Goal: Task Accomplishment & Management: Complete application form

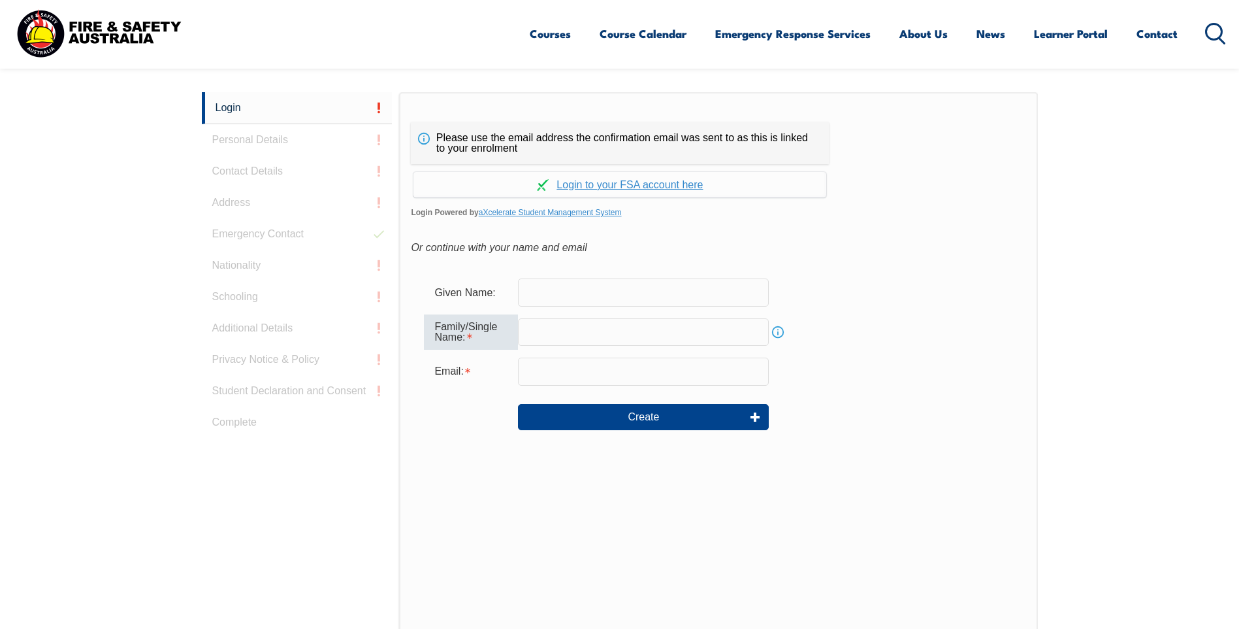
scroll to position [348, 0]
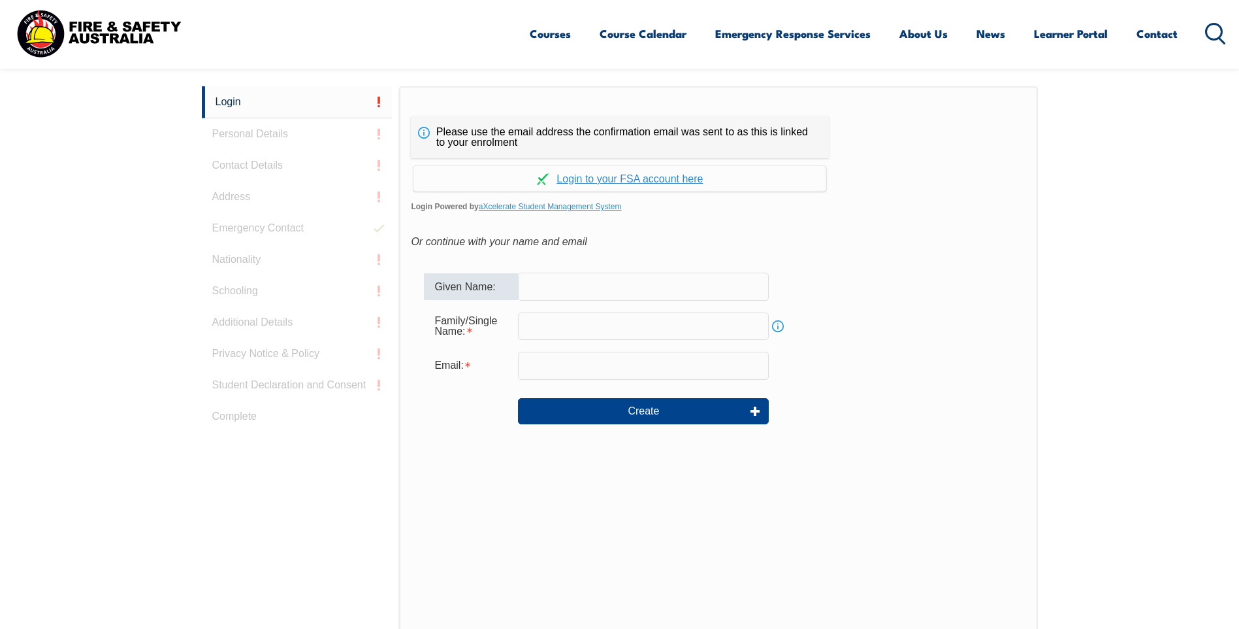
click at [549, 287] on input "text" at bounding box center [643, 285] width 251 height 27
type input "[PERSON_NAME]"
type input "[PERSON_NAME][EMAIL_ADDRESS][PERSON_NAME][DOMAIN_NAME]"
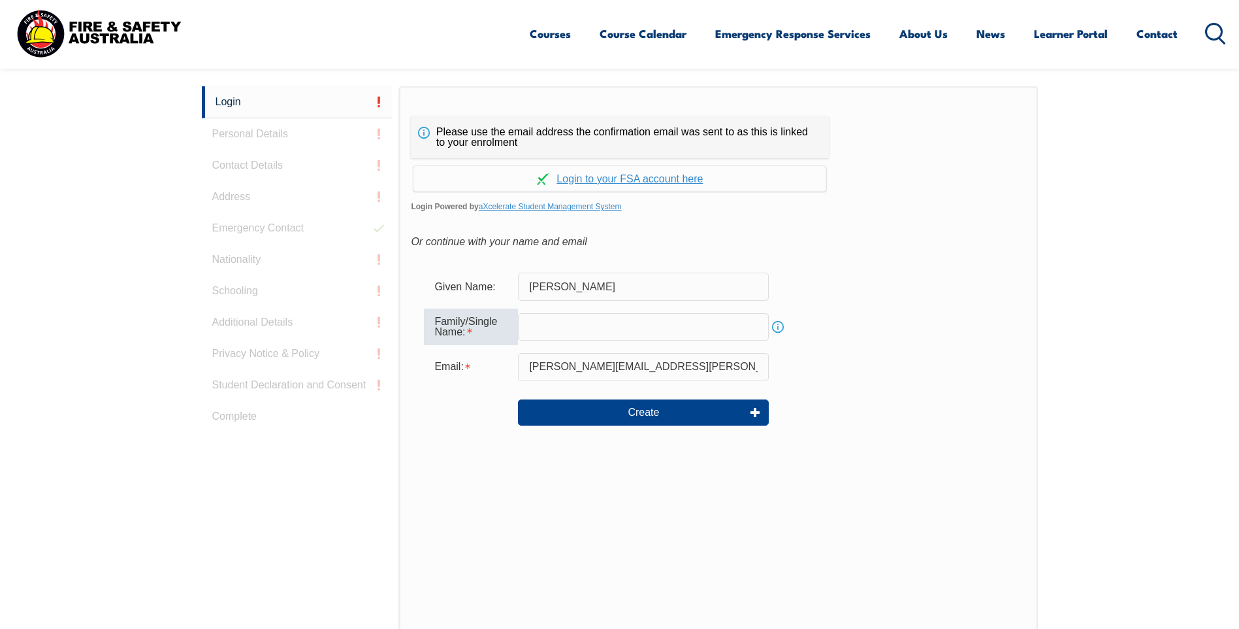
click at [548, 322] on input "text" at bounding box center [643, 326] width 251 height 27
type input "[PERSON_NAME]"
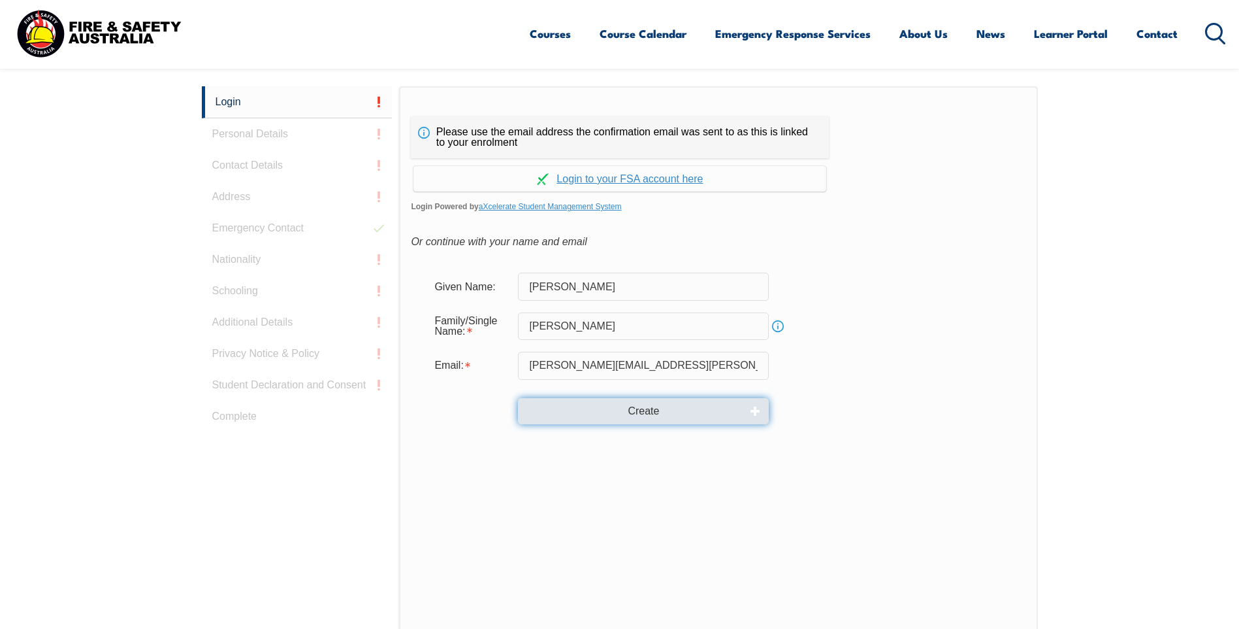
click at [640, 410] on button "Create" at bounding box center [643, 411] width 251 height 26
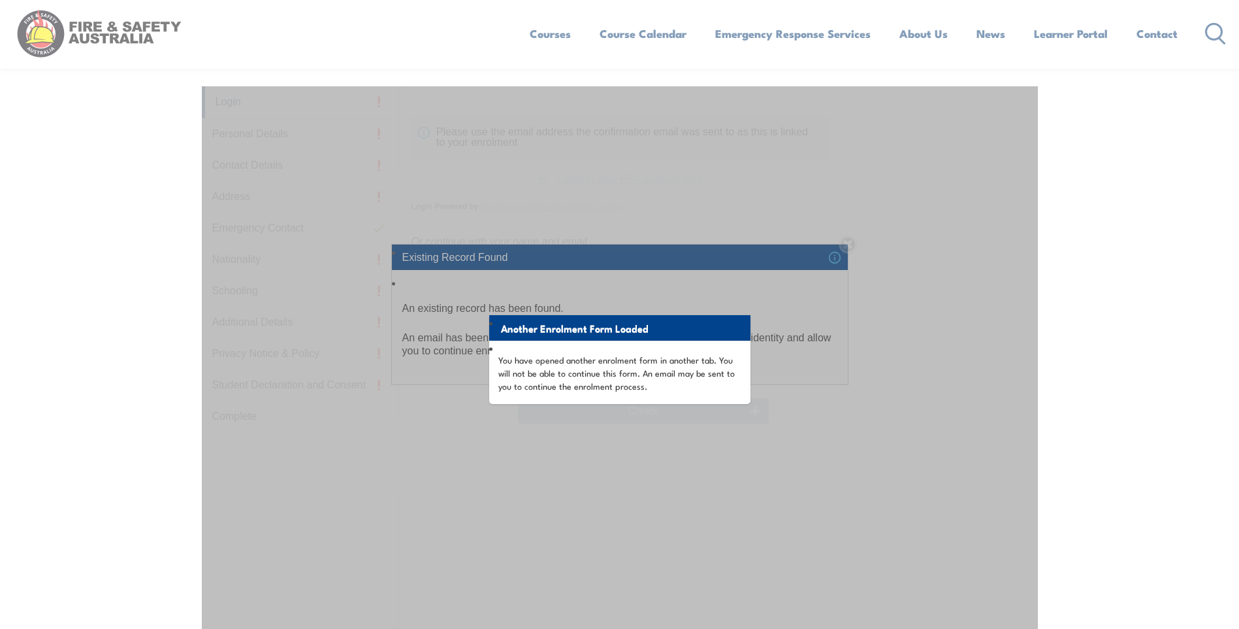
click at [677, 442] on div "Another Enrolment Form Loaded You have opened another enrolment form in another…" at bounding box center [620, 412] width 836 height 653
click at [691, 286] on div "Another Enrolment Form Loaded You have opened another enrolment form in another…" at bounding box center [620, 412] width 836 height 653
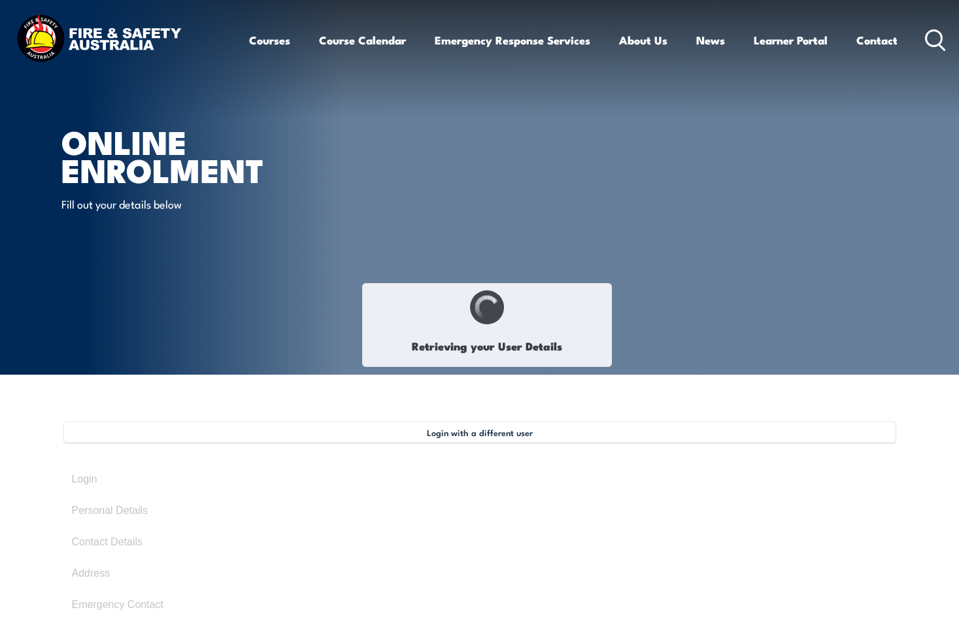
type input "[PERSON_NAME]"
type input "[DATE]"
type input "565X5GV7UG"
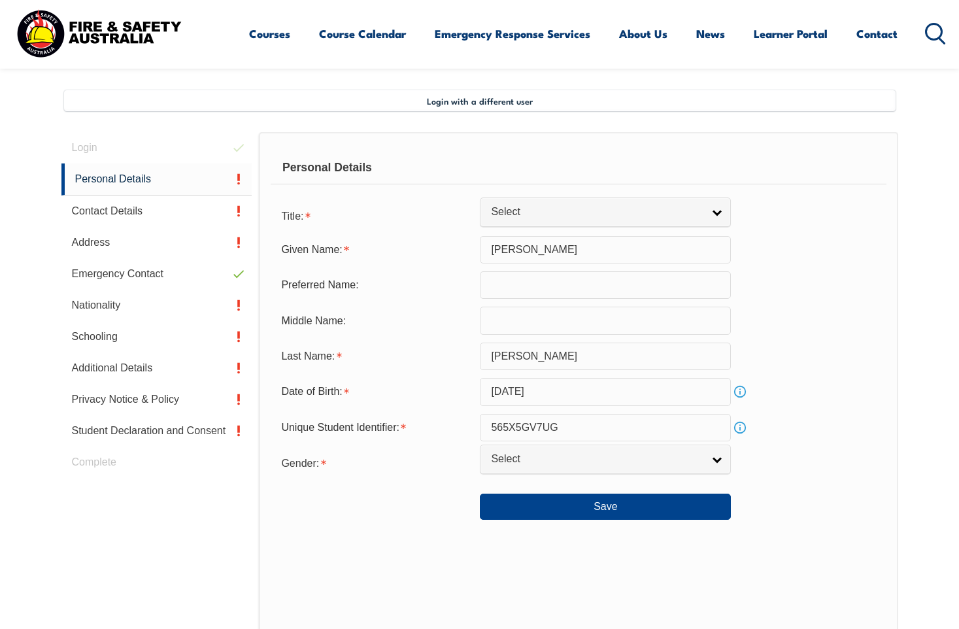
scroll to position [356, 0]
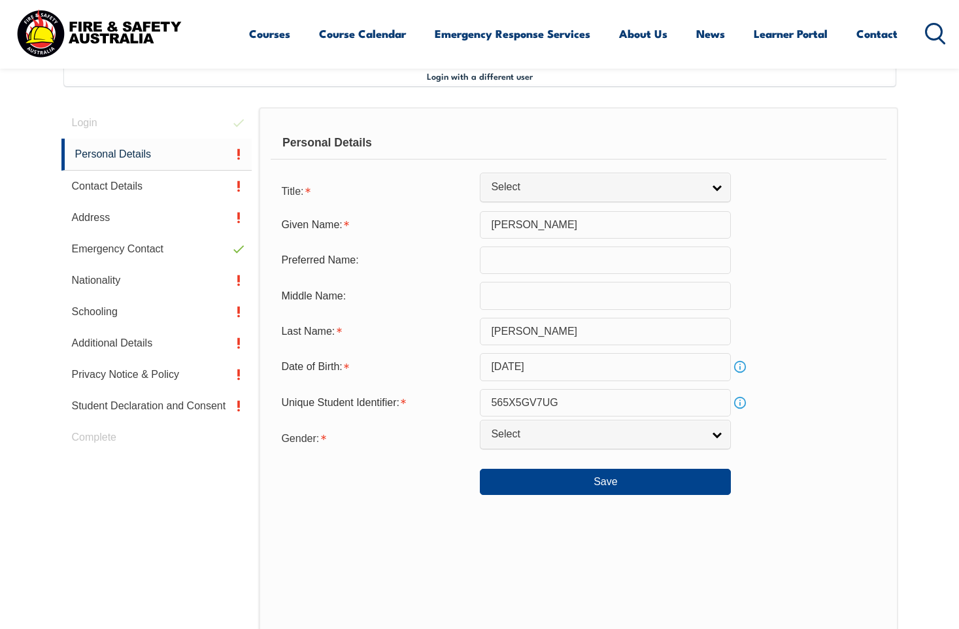
click at [502, 263] on input "text" at bounding box center [605, 259] width 251 height 27
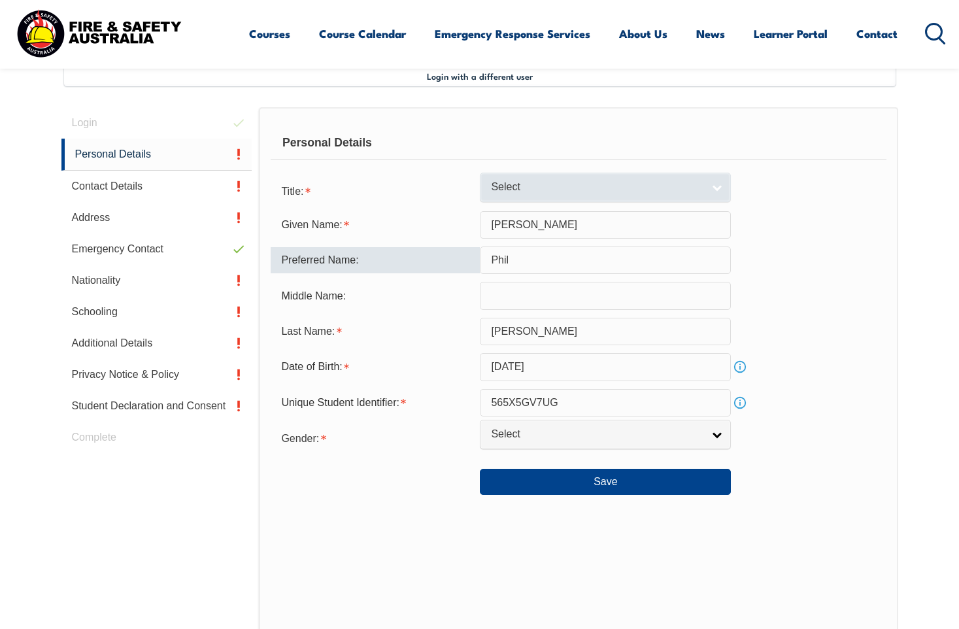
type input "Phil"
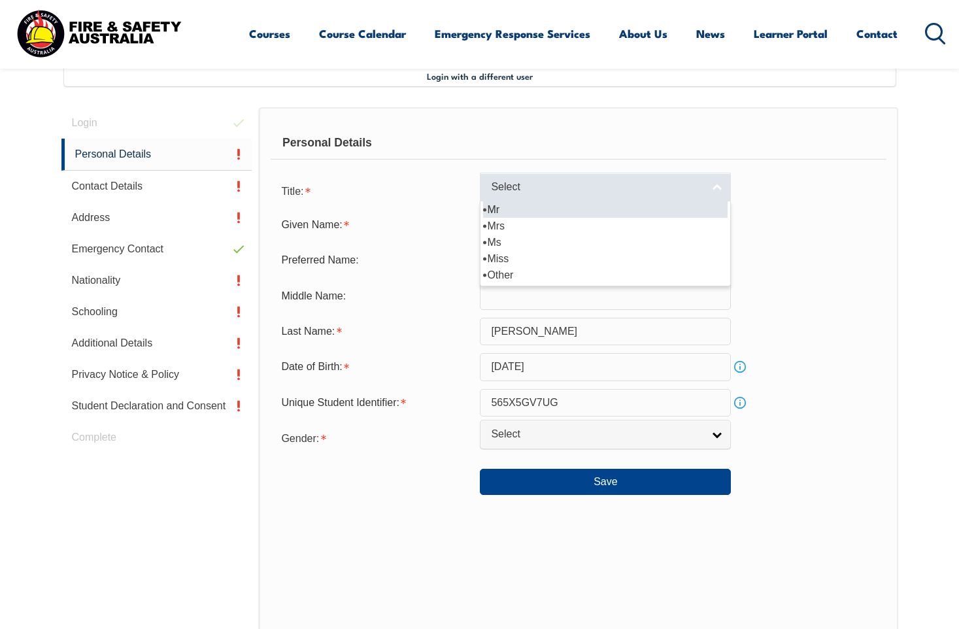
click at [719, 191] on link "Select" at bounding box center [605, 186] width 251 height 29
click at [499, 208] on li "Mr" at bounding box center [605, 209] width 244 height 16
select select "Mr"
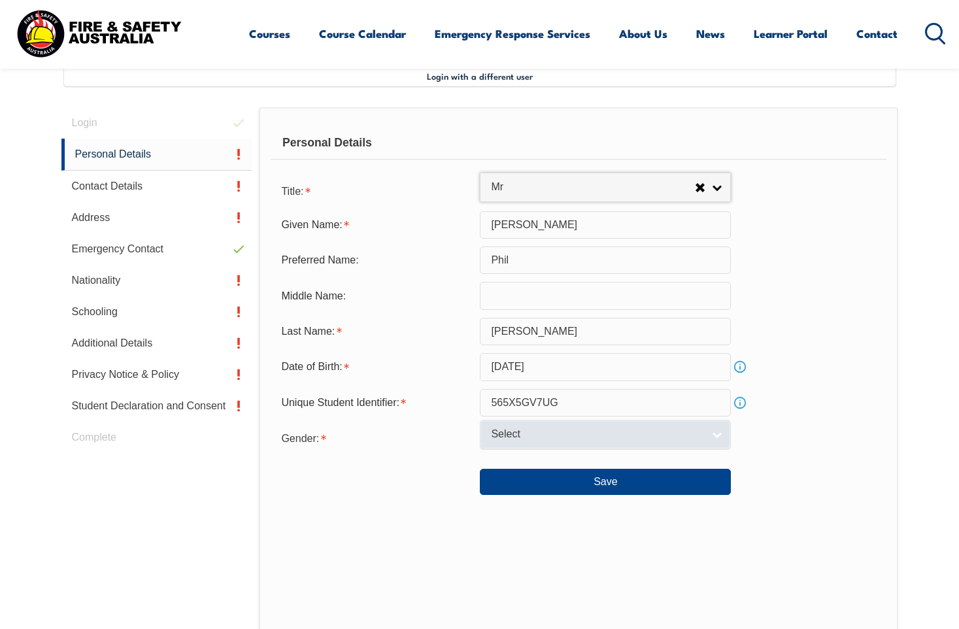
click at [548, 437] on span "Select" at bounding box center [597, 434] width 212 height 14
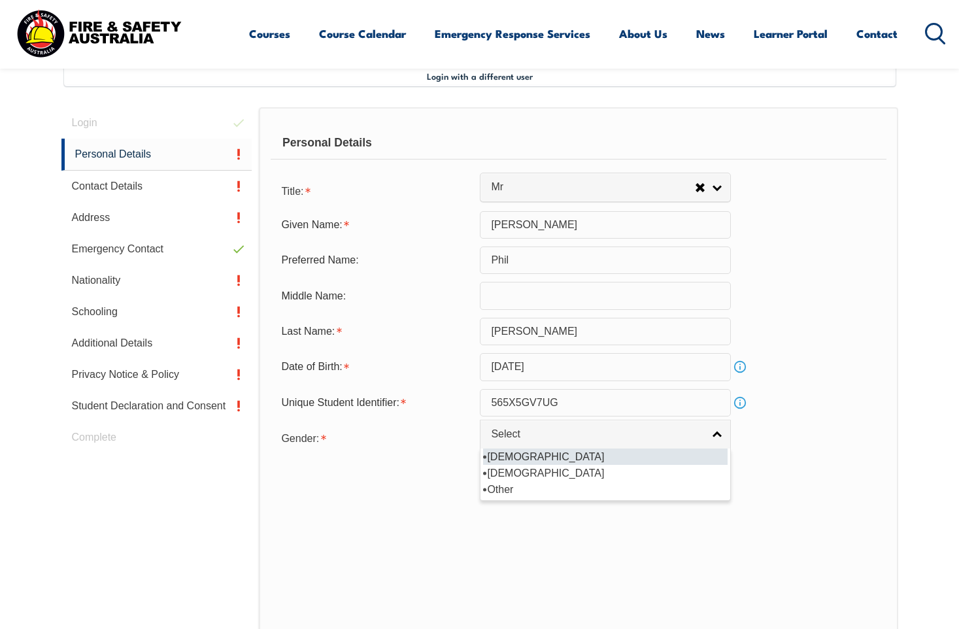
click at [503, 456] on li "[DEMOGRAPHIC_DATA]" at bounding box center [605, 456] width 244 height 16
select select "M"
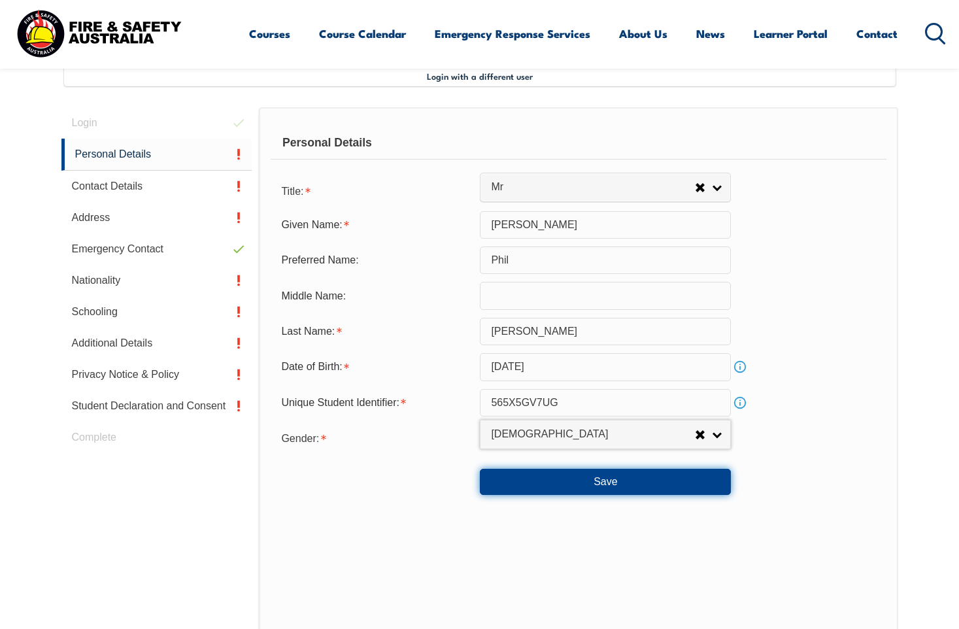
click at [604, 483] on button "Save" at bounding box center [605, 481] width 251 height 26
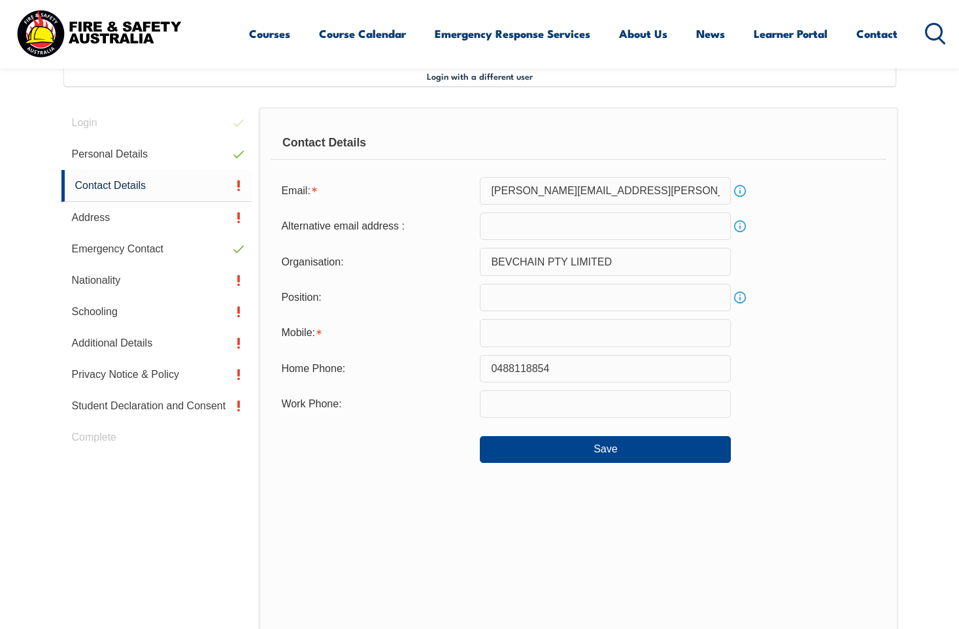
click at [512, 224] on input "email" at bounding box center [605, 225] width 251 height 27
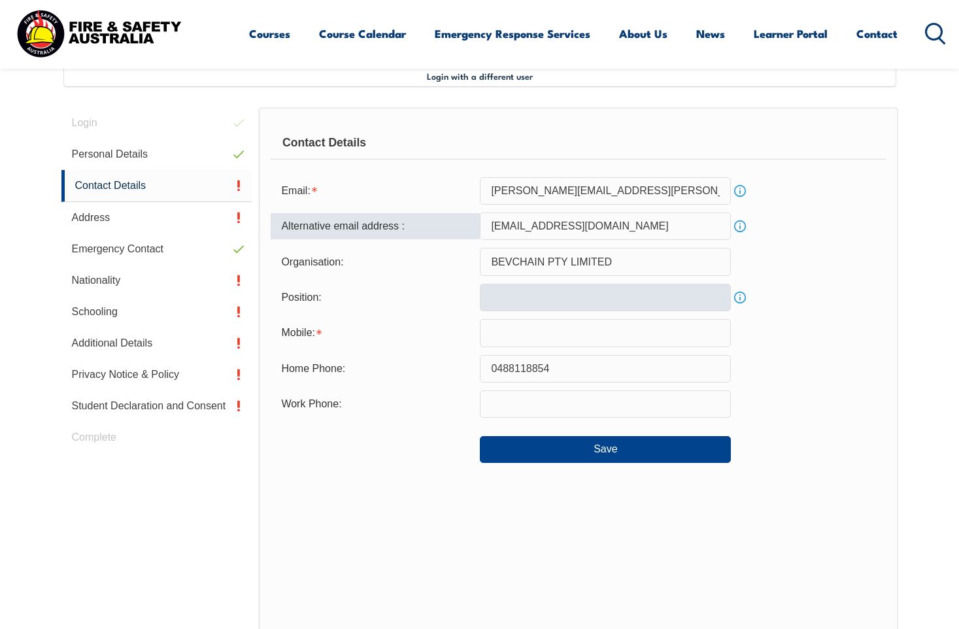
type input "[EMAIL_ADDRESS][DOMAIN_NAME]"
click at [556, 293] on input "text" at bounding box center [605, 297] width 251 height 27
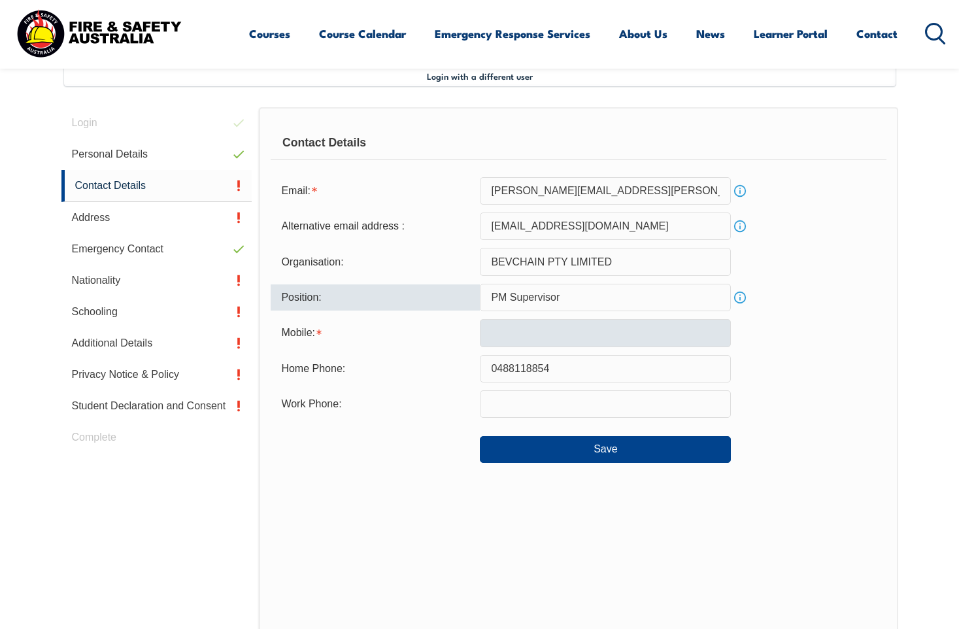
type input "PM Supervisor"
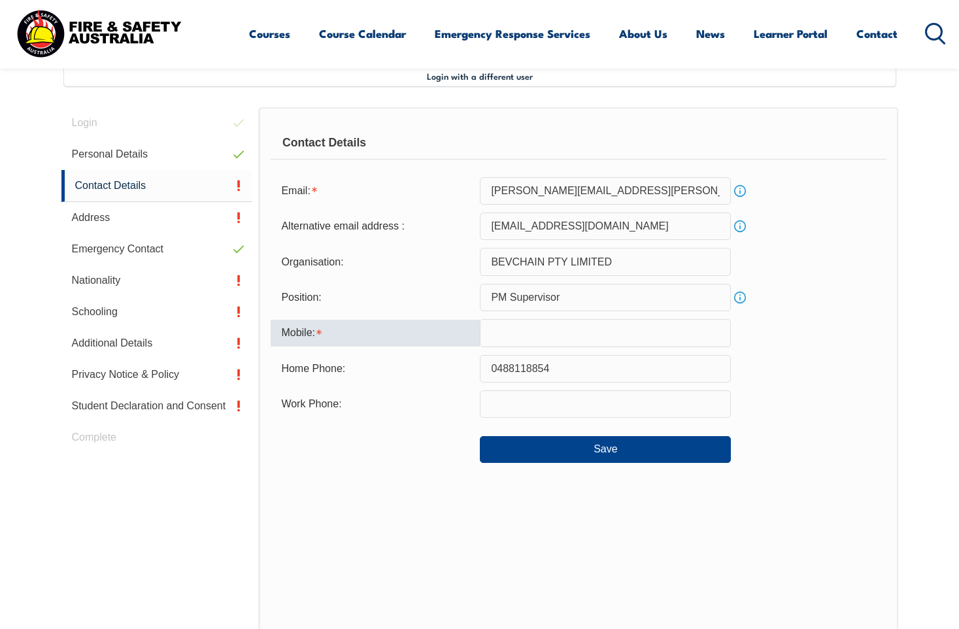
click at [507, 334] on input "text" at bounding box center [605, 332] width 251 height 27
type input "0488118854"
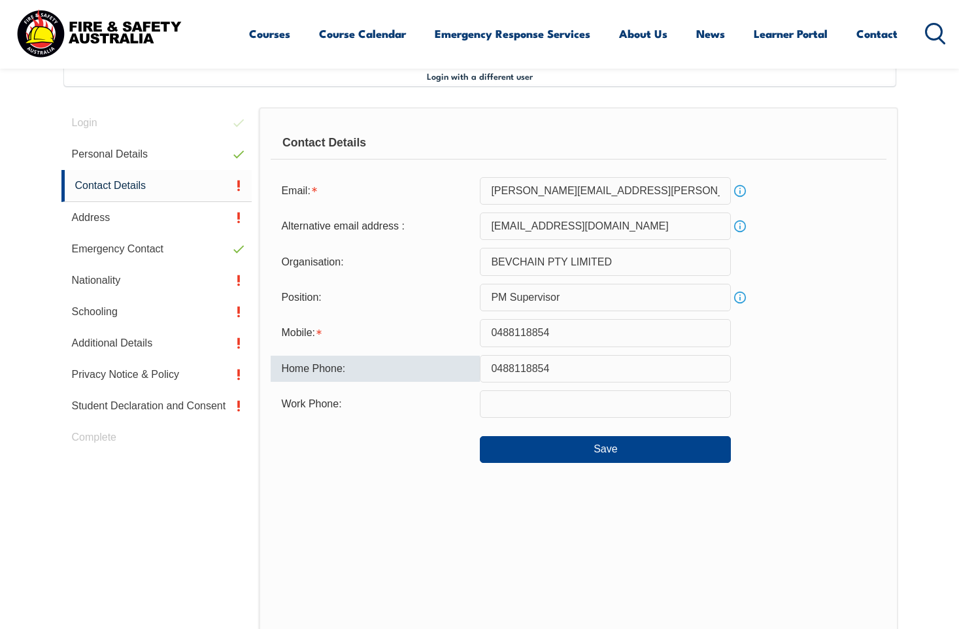
drag, startPoint x: 564, startPoint y: 370, endPoint x: 480, endPoint y: 367, distance: 83.7
click at [480, 367] on input "0488118854" at bounding box center [605, 368] width 251 height 27
click at [496, 369] on input "text" at bounding box center [605, 368] width 251 height 27
type input "0431121622"
click at [591, 450] on button "Save" at bounding box center [605, 449] width 251 height 26
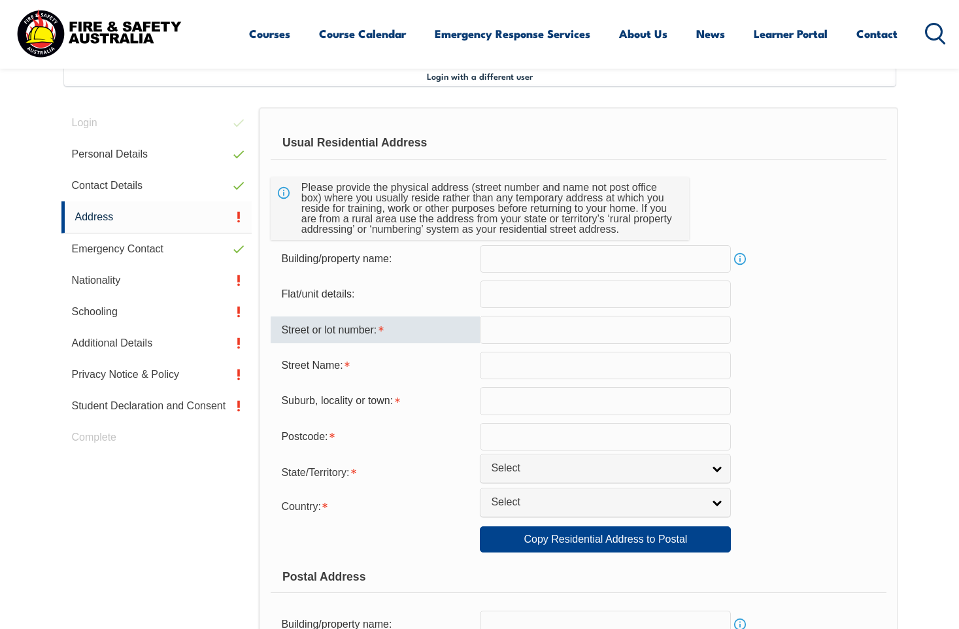
click at [510, 330] on input "text" at bounding box center [605, 329] width 251 height 27
type input "6 [PERSON_NAME] [PERSON_NAME]"
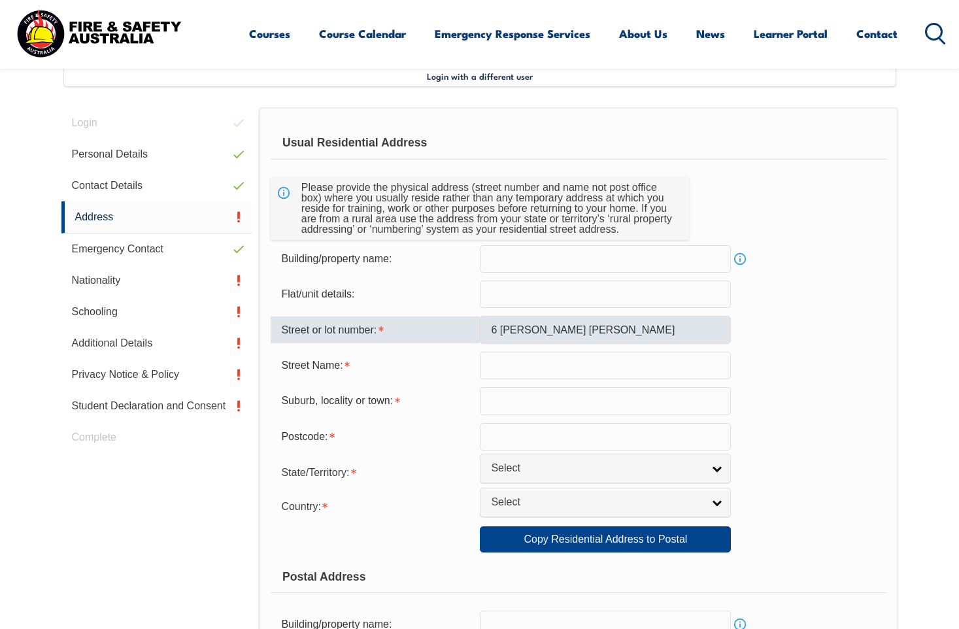
type input "[GEOGRAPHIC_DATA]"
type input "5109"
select select "SA"
select select "1101"
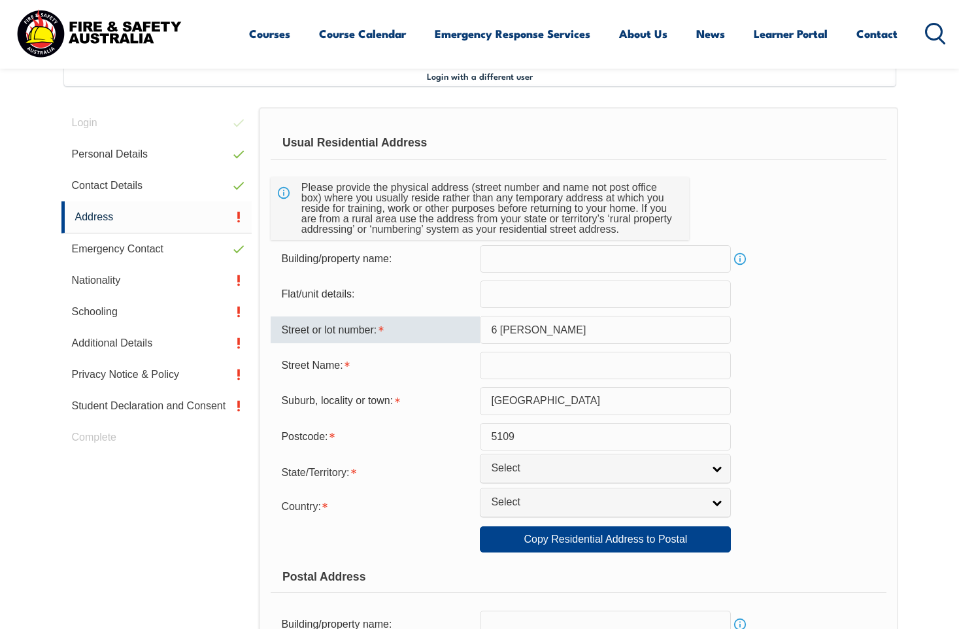
drag, startPoint x: 502, startPoint y: 327, endPoint x: 576, endPoint y: 327, distance: 73.8
click at [576, 327] on input "6 [PERSON_NAME]" at bounding box center [605, 329] width 251 height 27
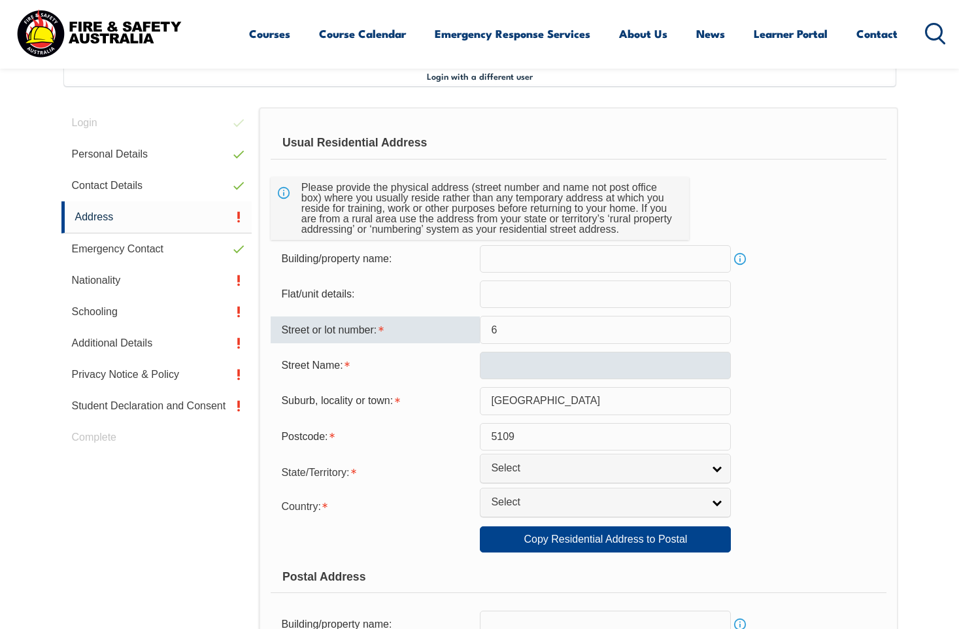
type input "6"
click at [491, 365] on input "text" at bounding box center [605, 365] width 251 height 27
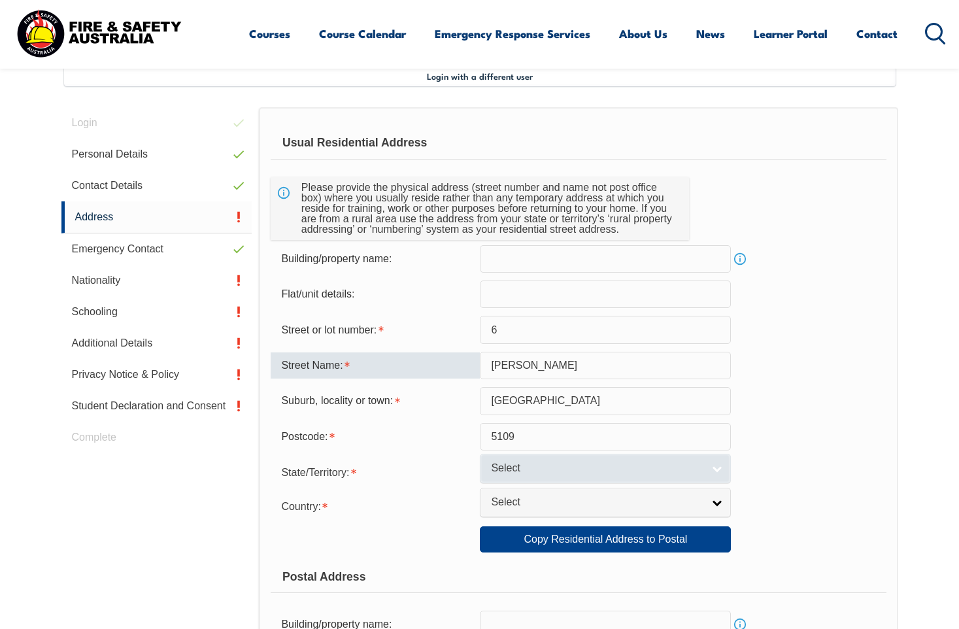
type input "[PERSON_NAME]"
click at [553, 471] on span "Select" at bounding box center [597, 468] width 212 height 14
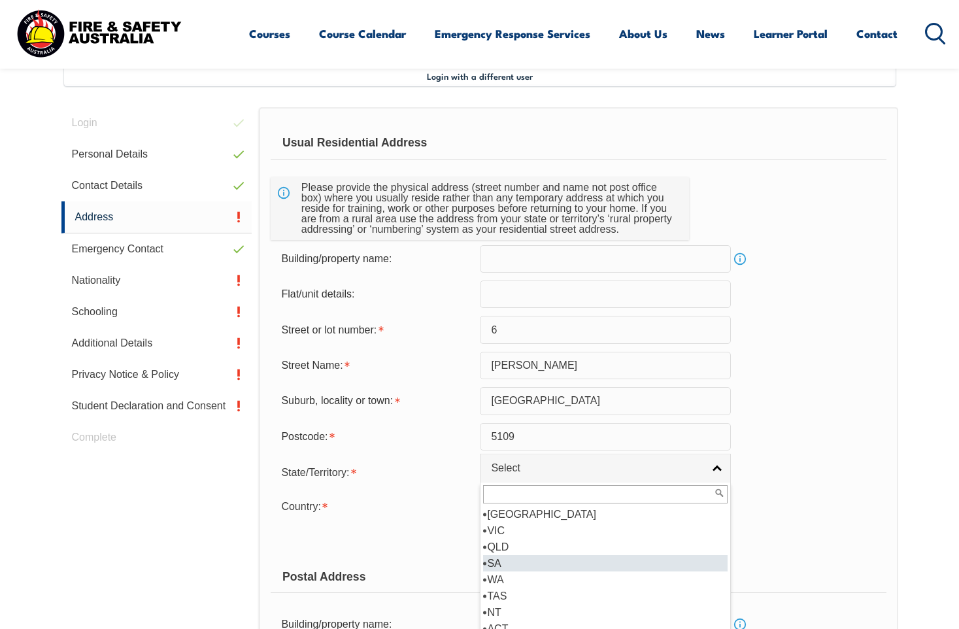
click at [494, 560] on li "SA" at bounding box center [605, 563] width 244 height 16
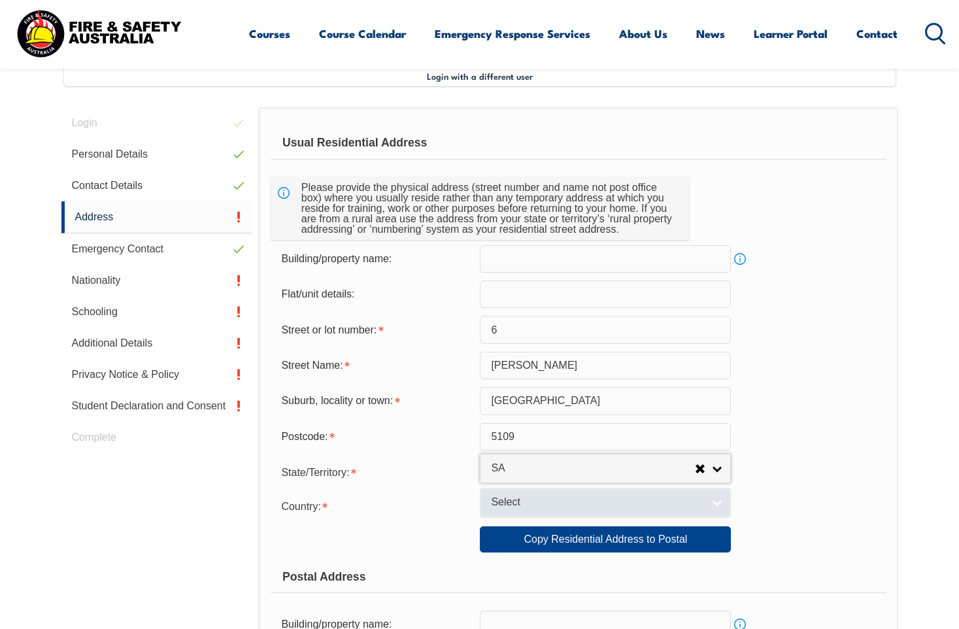
click at [514, 500] on span "Select" at bounding box center [597, 502] width 212 height 14
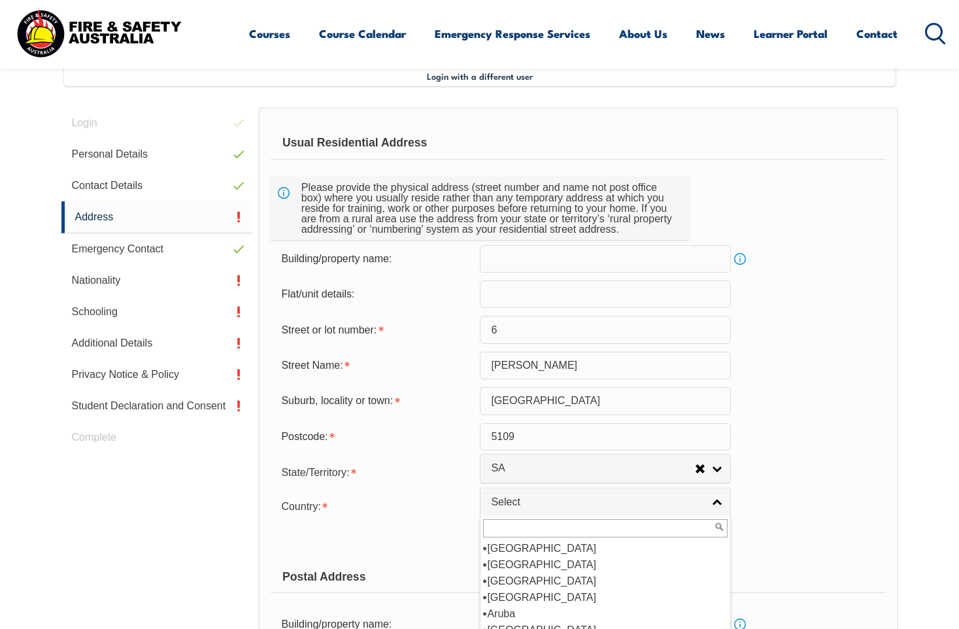
scroll to position [196, 0]
click at [510, 560] on li "[GEOGRAPHIC_DATA]" at bounding box center [605, 564] width 244 height 16
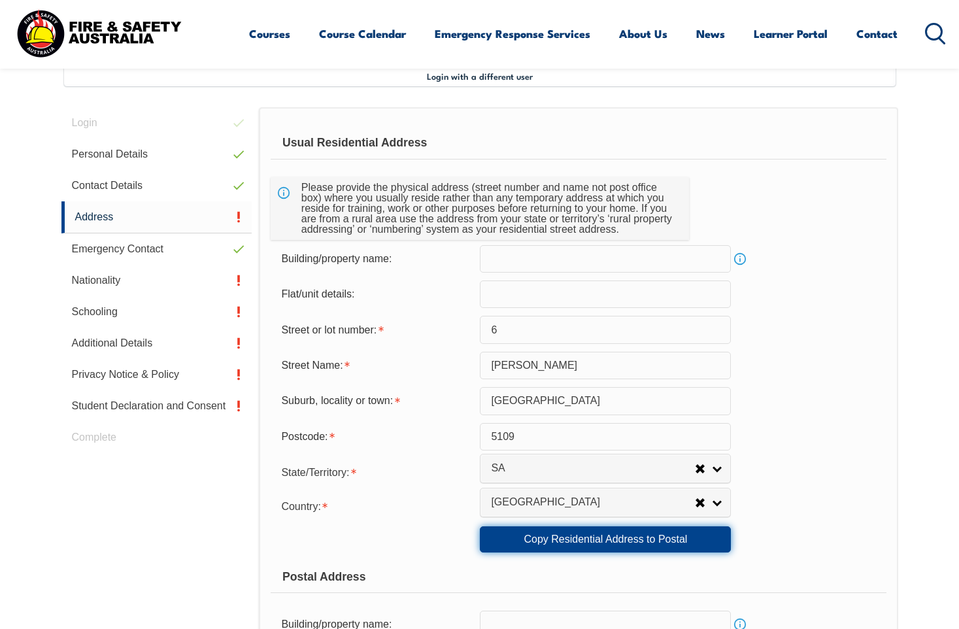
click at [601, 542] on link "Copy Residential Address to Postal" at bounding box center [605, 539] width 251 height 26
type input "6"
type input "[PERSON_NAME]"
type input "[GEOGRAPHIC_DATA]"
type input "5109"
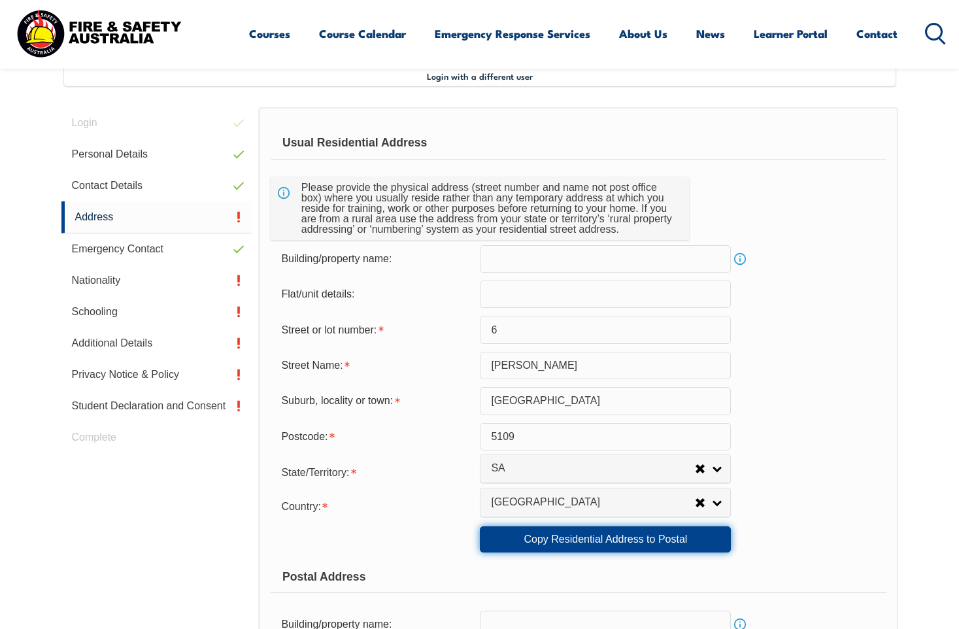
select select "1101"
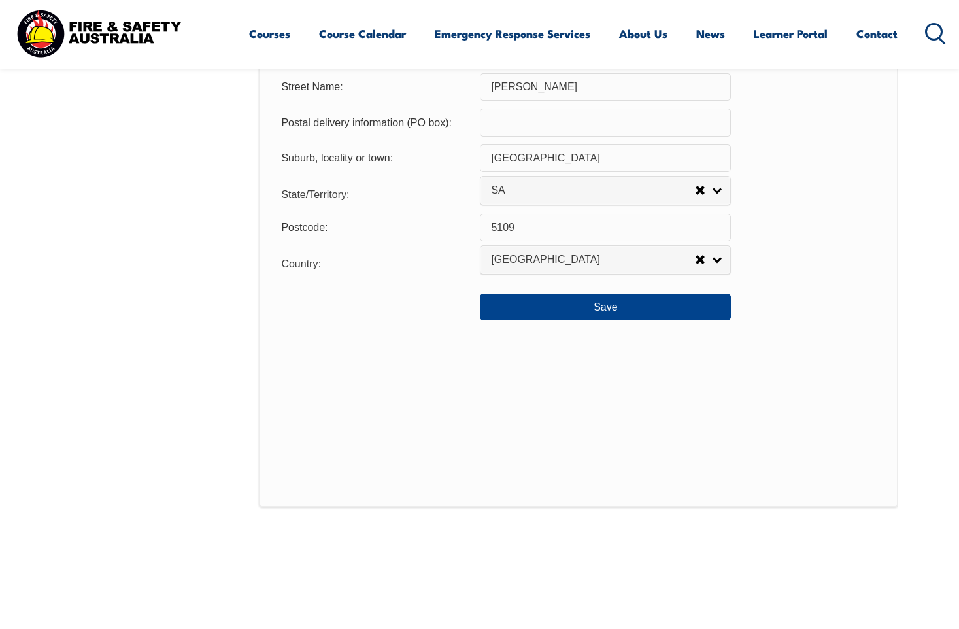
scroll to position [1009, 0]
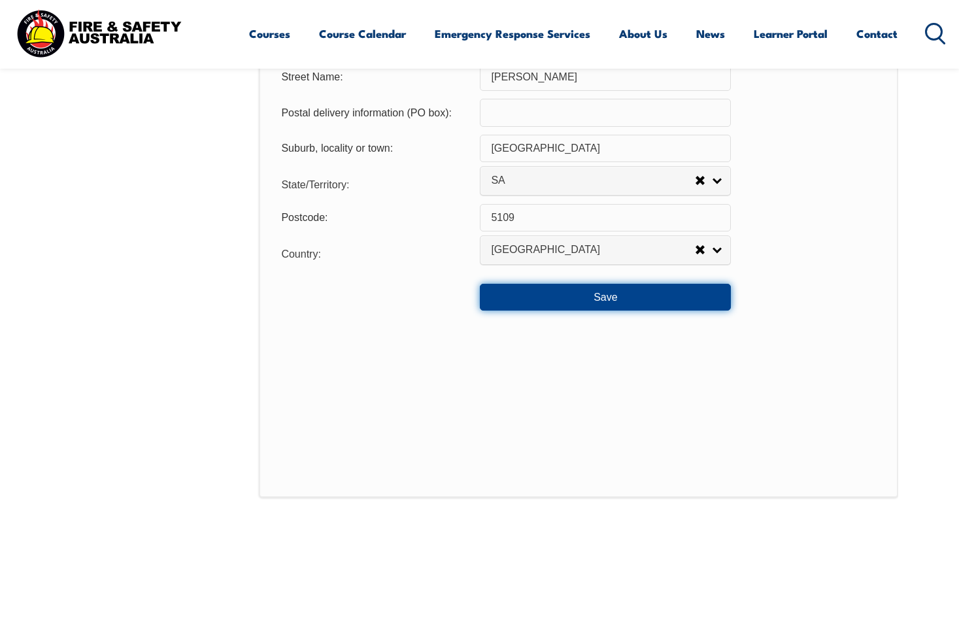
click at [611, 301] on button "Save" at bounding box center [605, 297] width 251 height 26
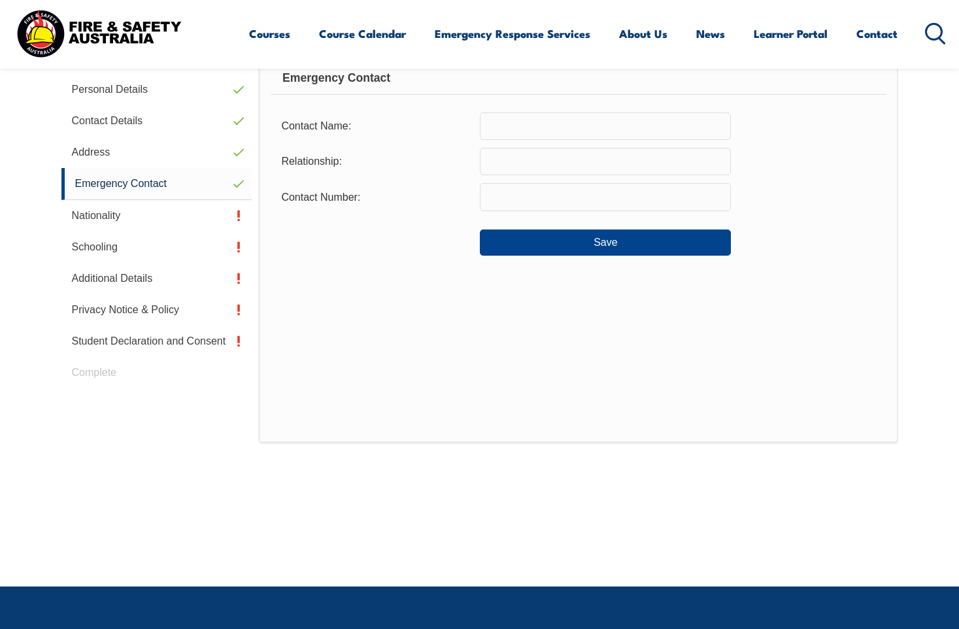
scroll to position [356, 0]
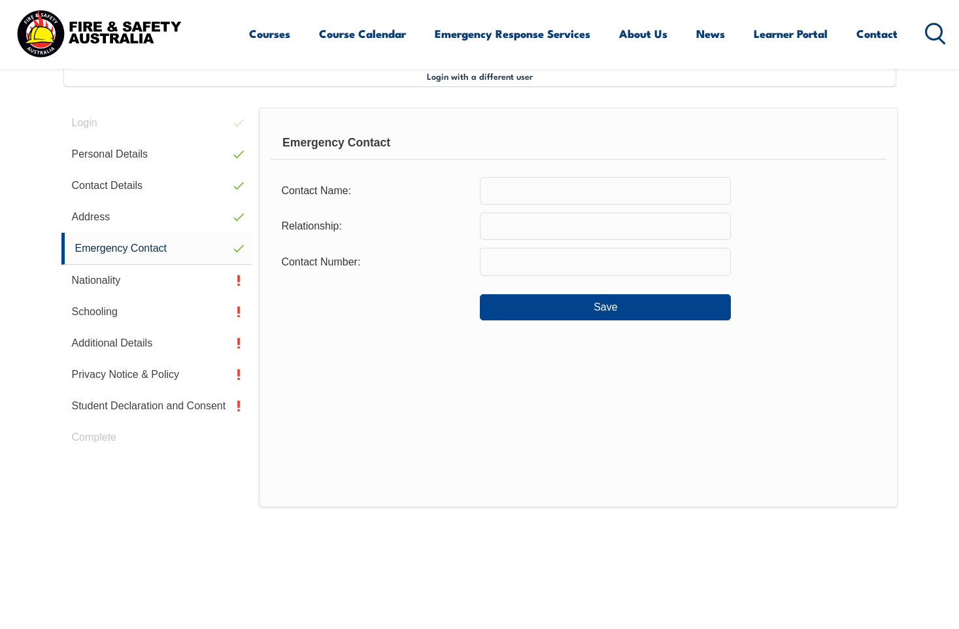
click at [537, 191] on input "text" at bounding box center [605, 190] width 251 height 27
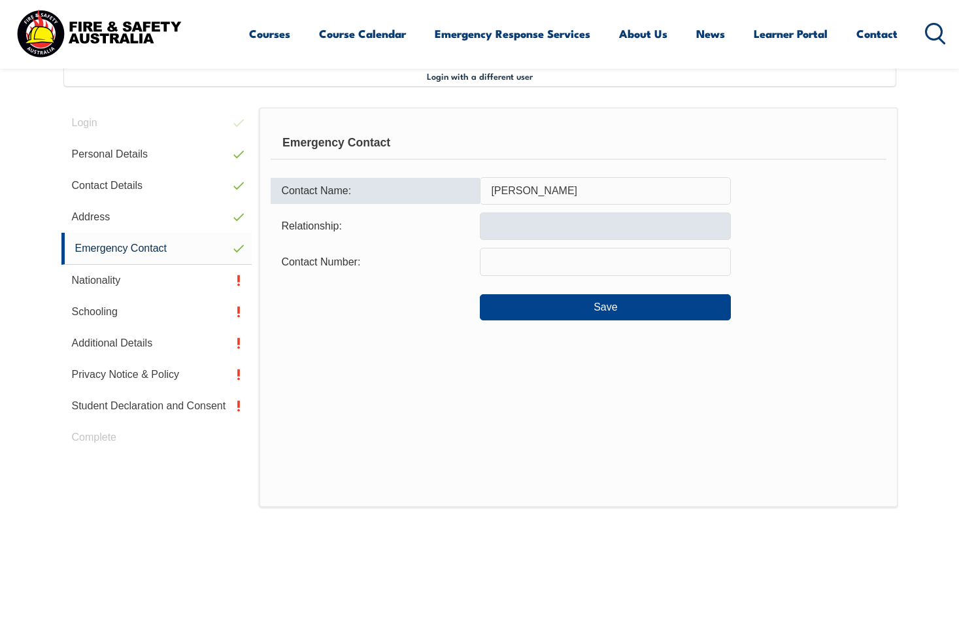
type input "[PERSON_NAME]"
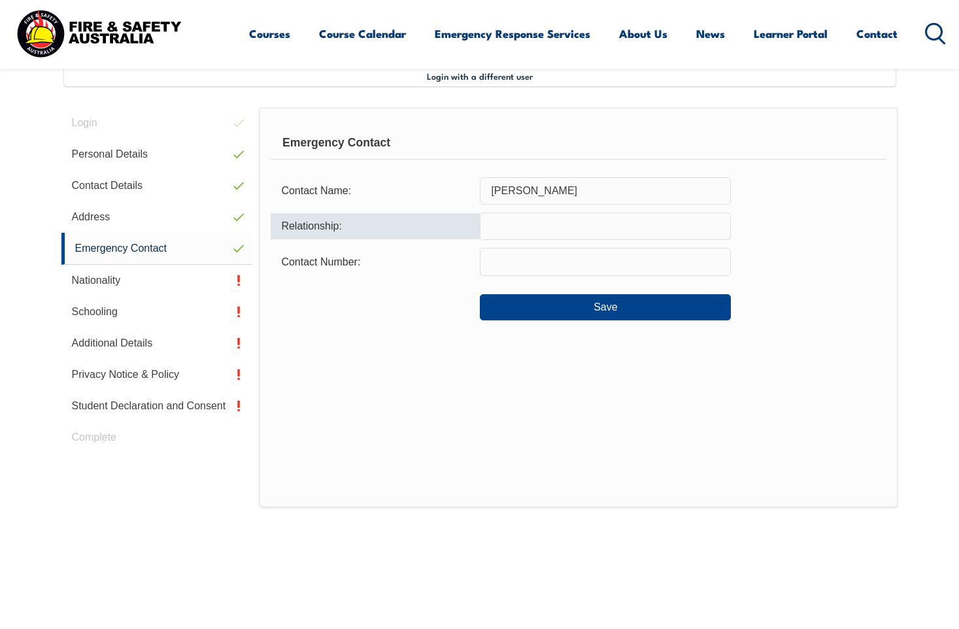
click at [533, 222] on input "text" at bounding box center [605, 225] width 251 height 27
type input "Wife"
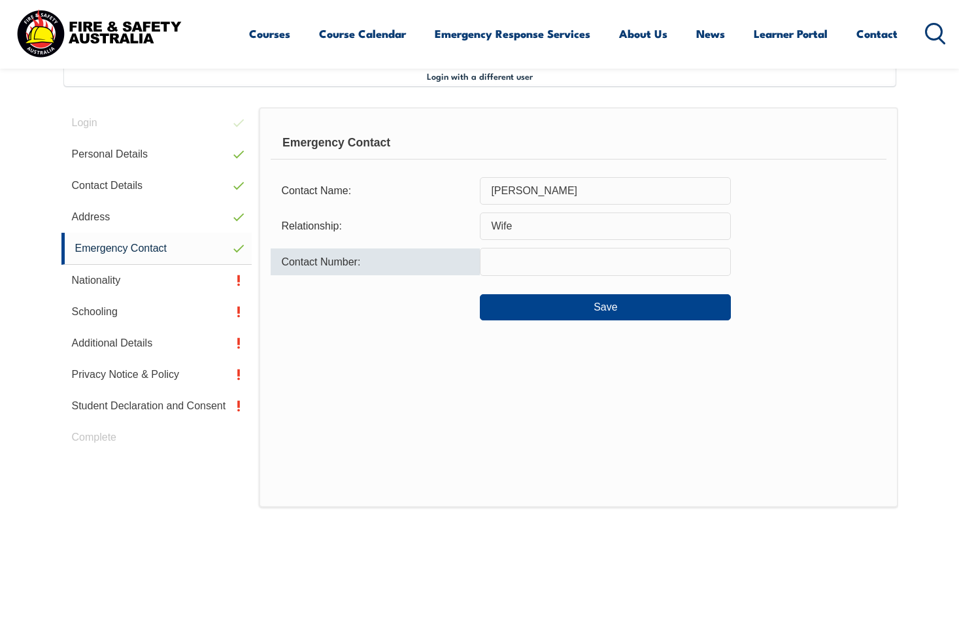
click at [513, 266] on input "text" at bounding box center [605, 261] width 251 height 27
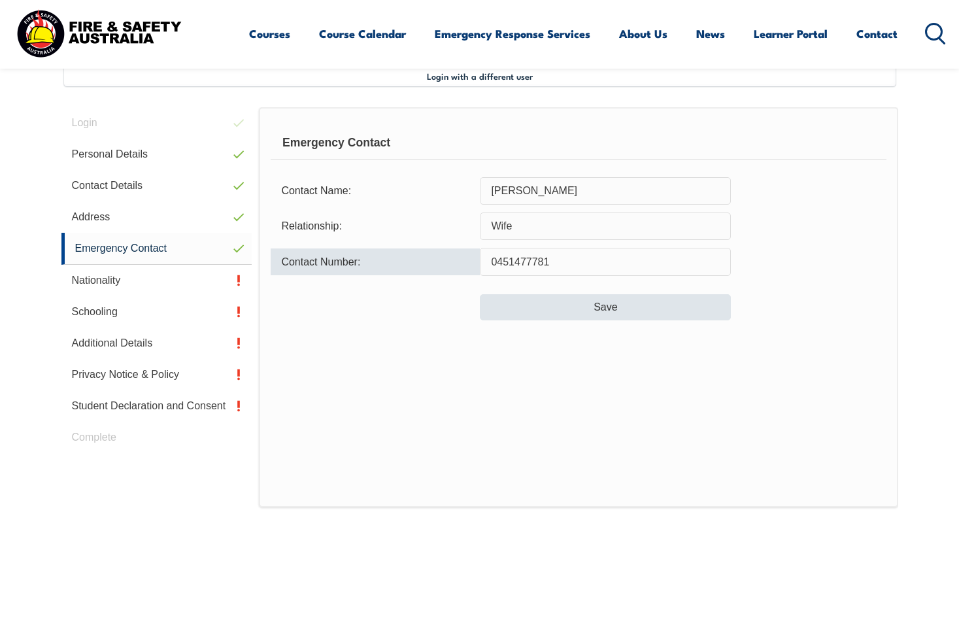
type input "0451477781"
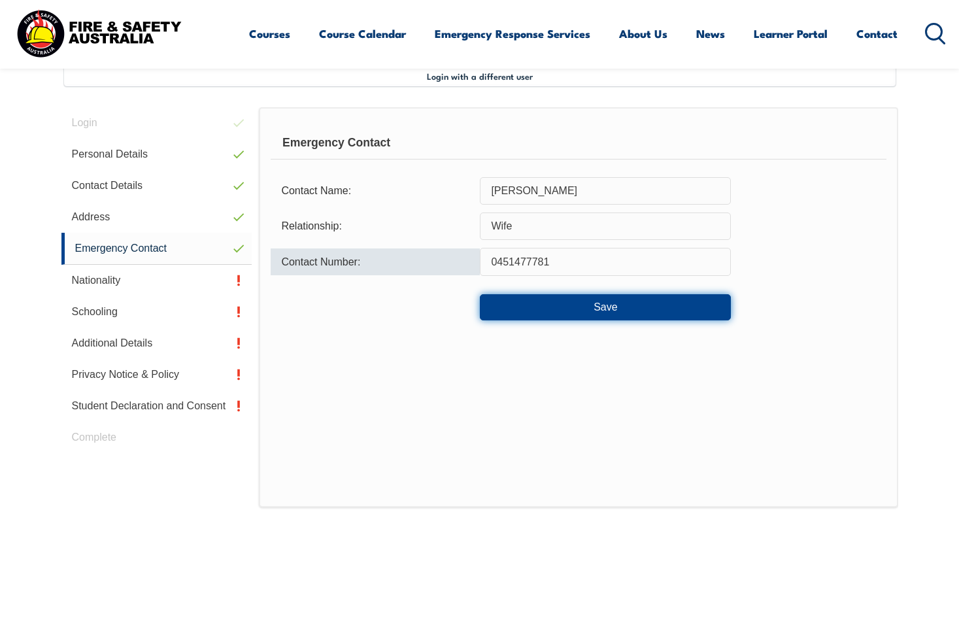
click at [600, 304] on button "Save" at bounding box center [605, 307] width 251 height 26
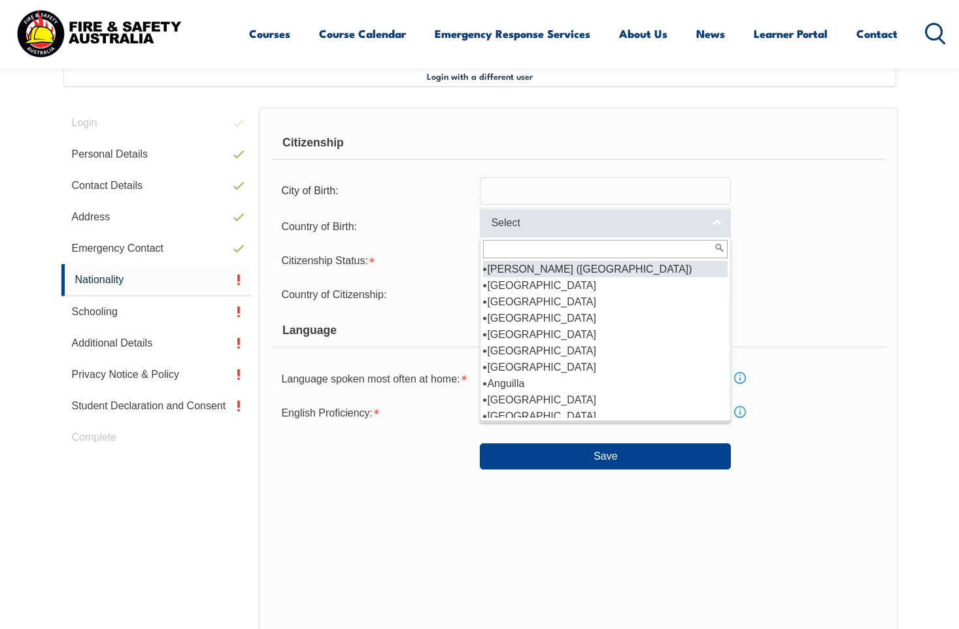
click at [712, 227] on link "Select" at bounding box center [605, 222] width 251 height 29
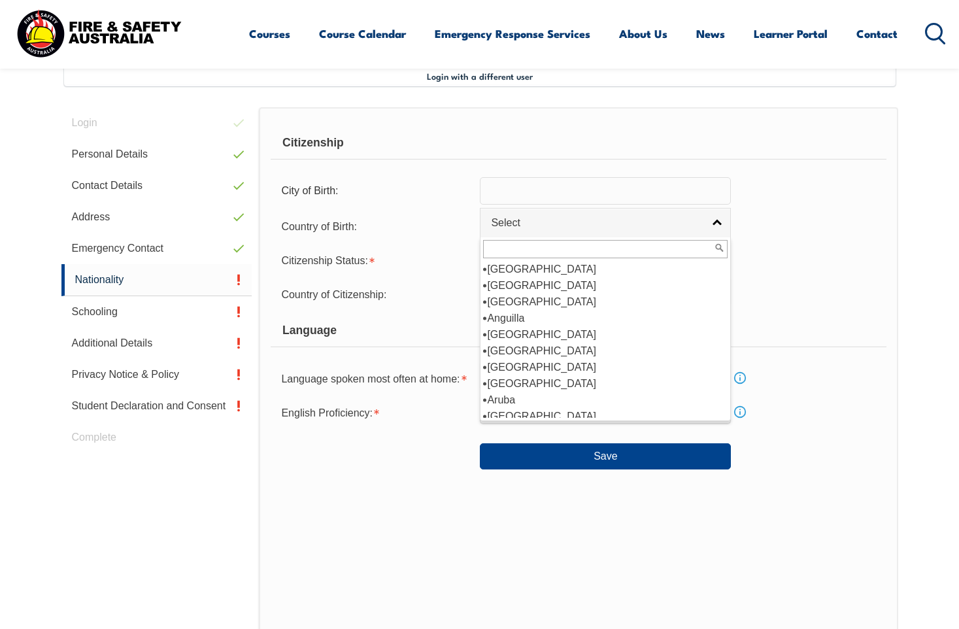
scroll to position [131, 0]
click at [502, 348] on li "[GEOGRAPHIC_DATA]" at bounding box center [605, 350] width 244 height 16
select select "1101"
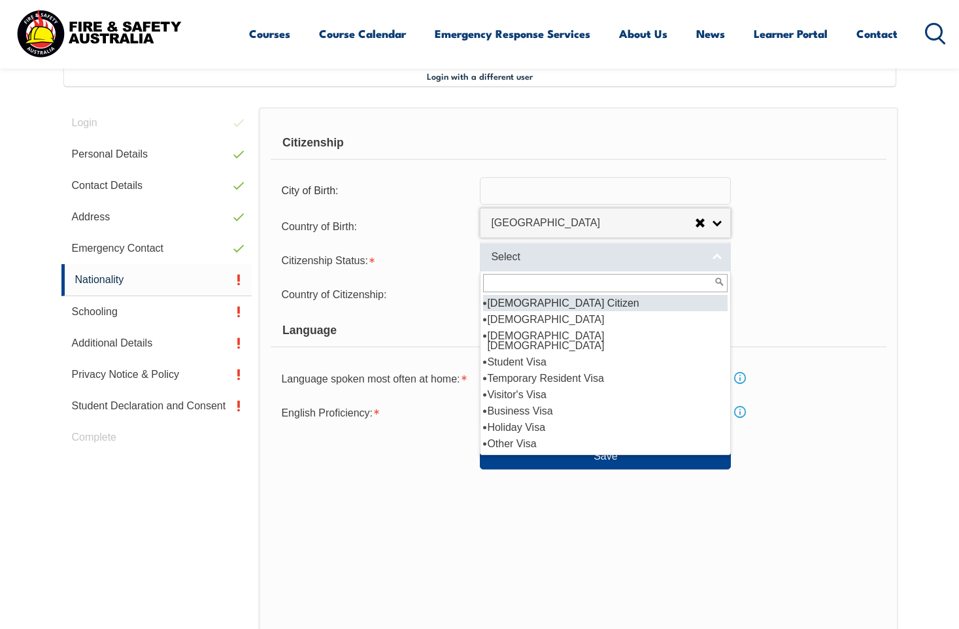
click at [713, 257] on link "Select" at bounding box center [605, 256] width 251 height 29
click at [527, 303] on li "[DEMOGRAPHIC_DATA] Citizen" at bounding box center [605, 303] width 244 height 16
select select "1"
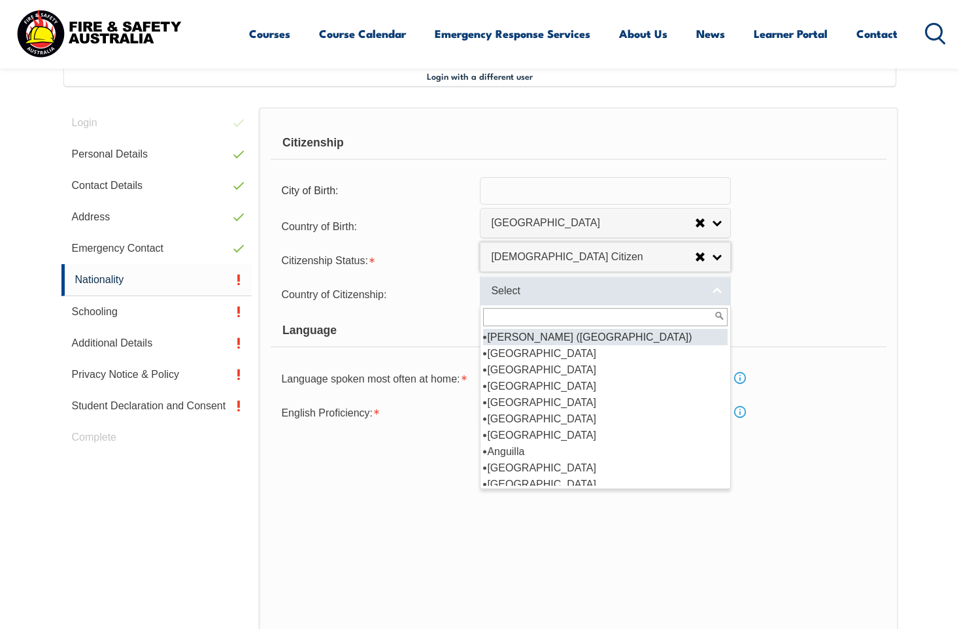
click at [713, 289] on link "Select" at bounding box center [605, 290] width 251 height 29
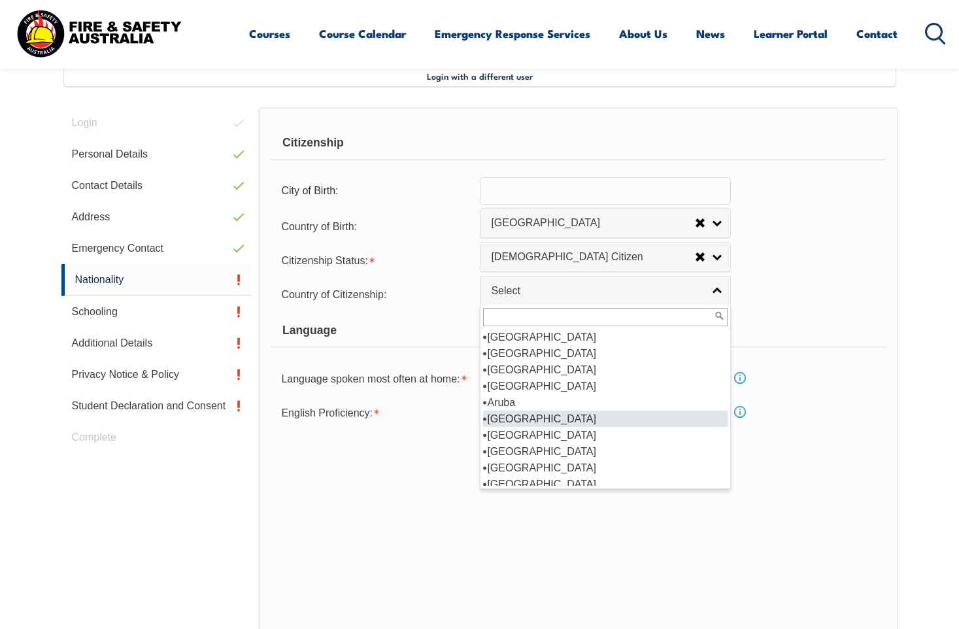
click at [514, 419] on li "[GEOGRAPHIC_DATA]" at bounding box center [605, 418] width 244 height 16
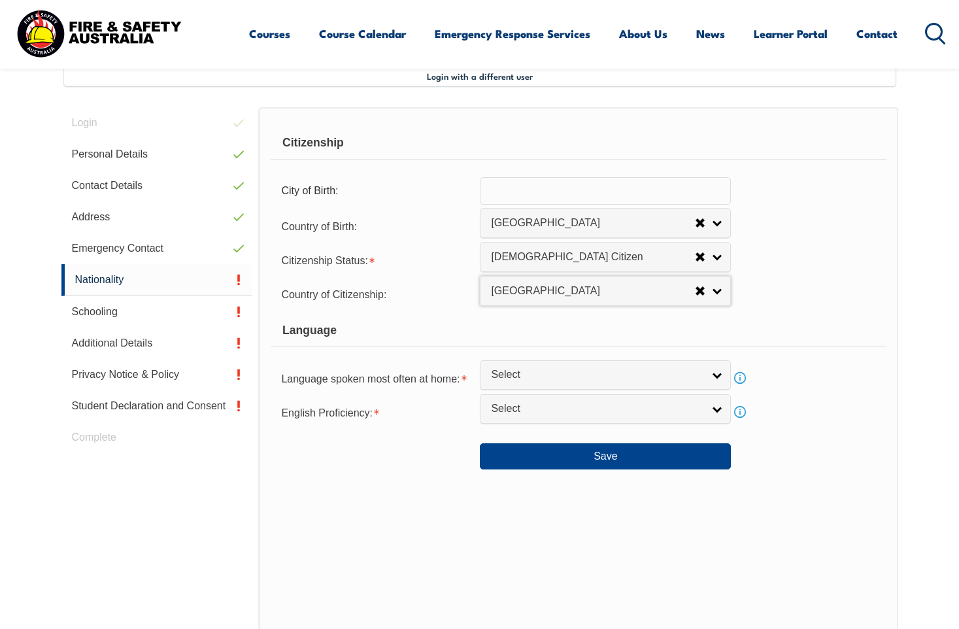
select select "1101"
click at [715, 372] on link "Select" at bounding box center [605, 374] width 251 height 29
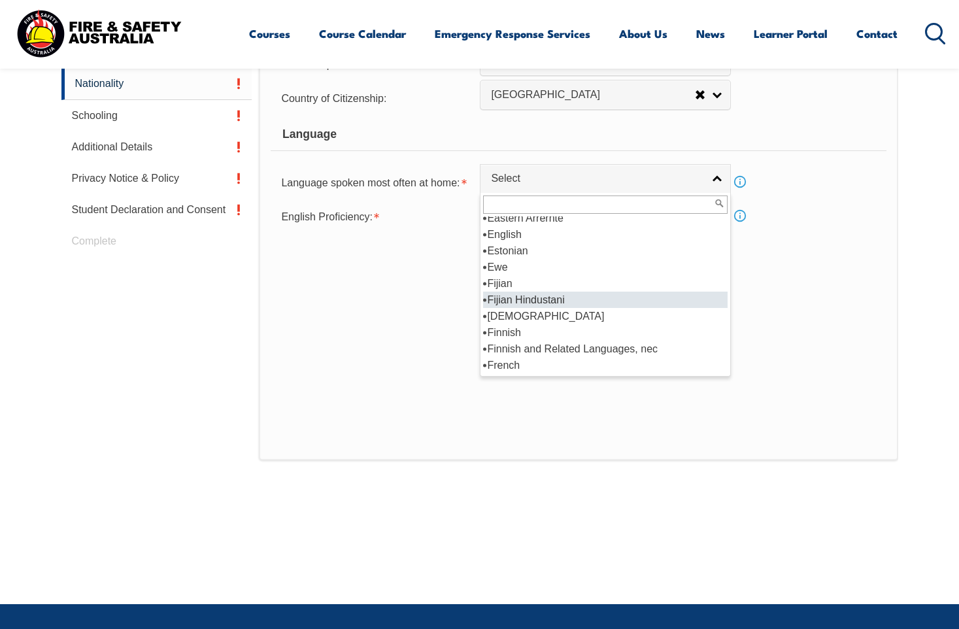
scroll to position [1568, 0]
click at [532, 299] on li "English" at bounding box center [605, 299] width 244 height 16
select select "1201"
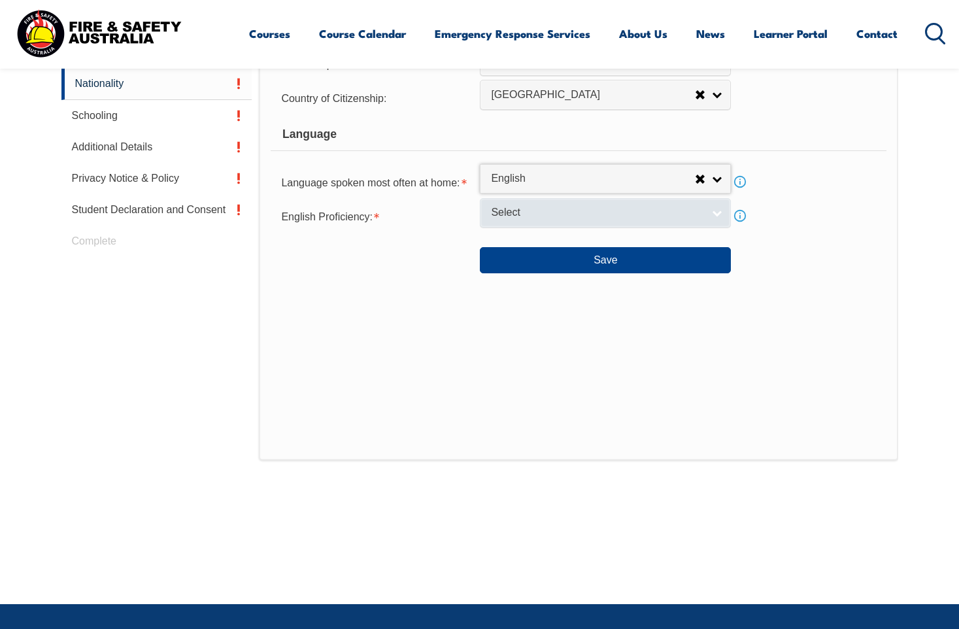
click at [712, 211] on link "Select" at bounding box center [605, 212] width 251 height 29
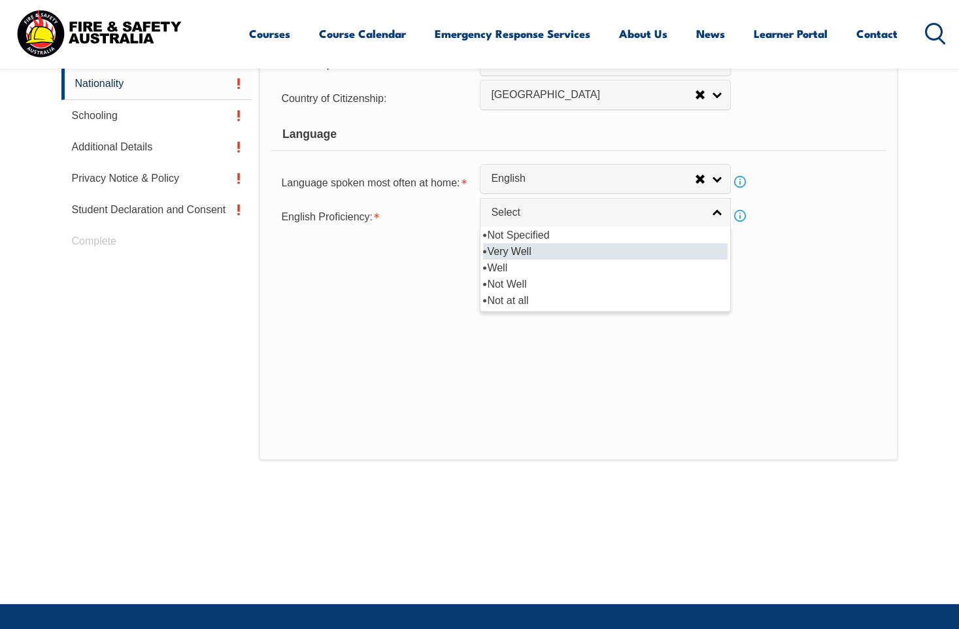
click at [526, 249] on li "Very Well" at bounding box center [605, 251] width 244 height 16
select select "1"
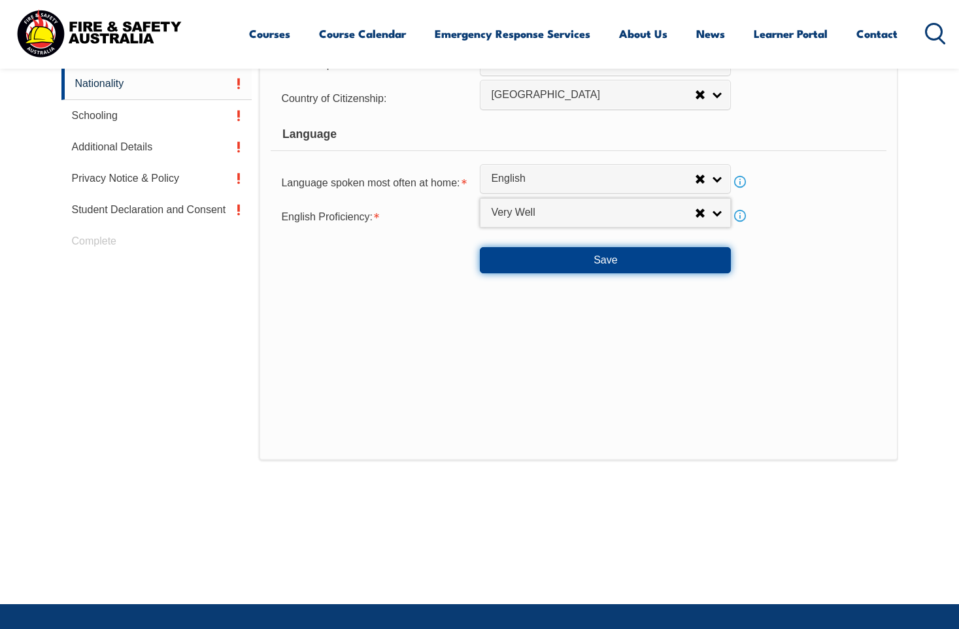
click at [606, 260] on button "Save" at bounding box center [605, 260] width 251 height 26
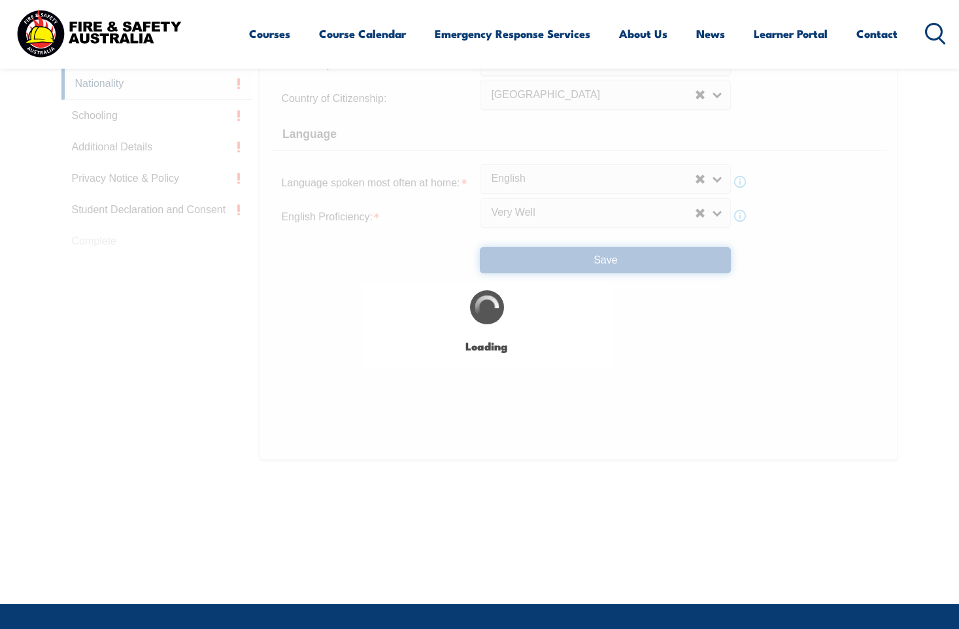
select select "false"
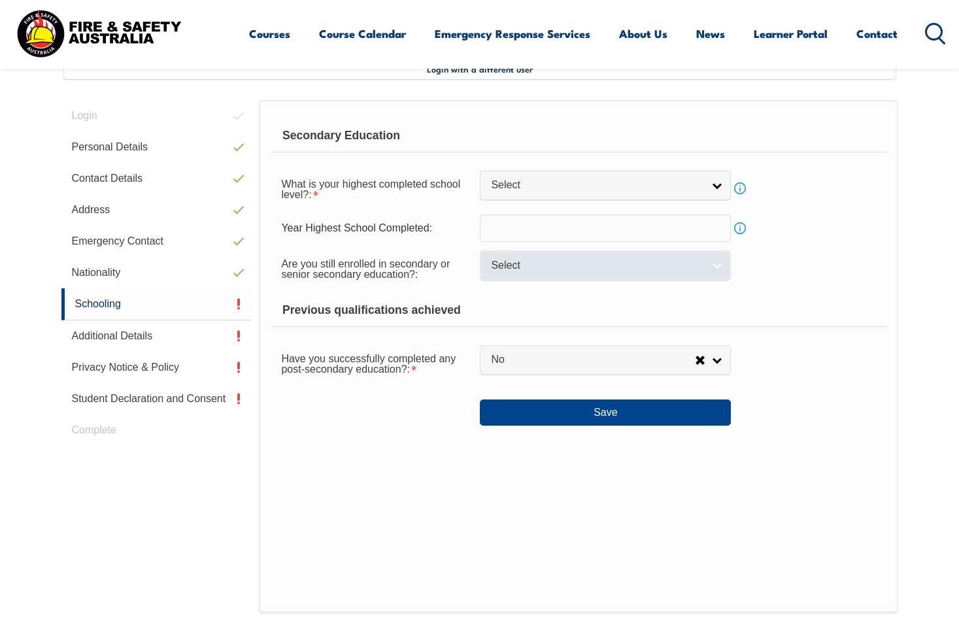
scroll to position [356, 0]
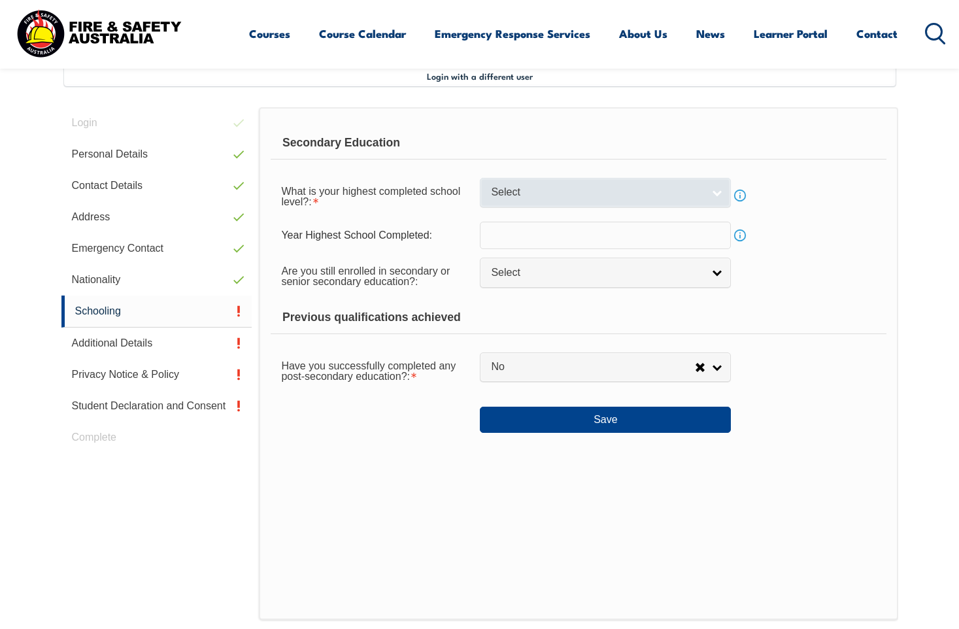
click at [722, 195] on link "Select" at bounding box center [605, 192] width 251 height 29
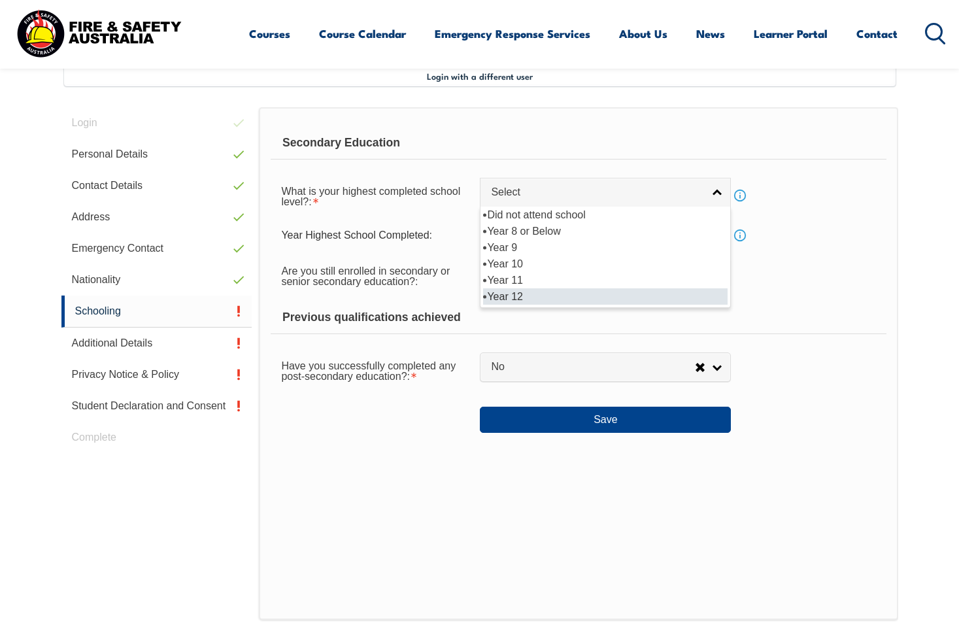
click at [502, 297] on li "Year 12" at bounding box center [605, 296] width 244 height 16
select select "12"
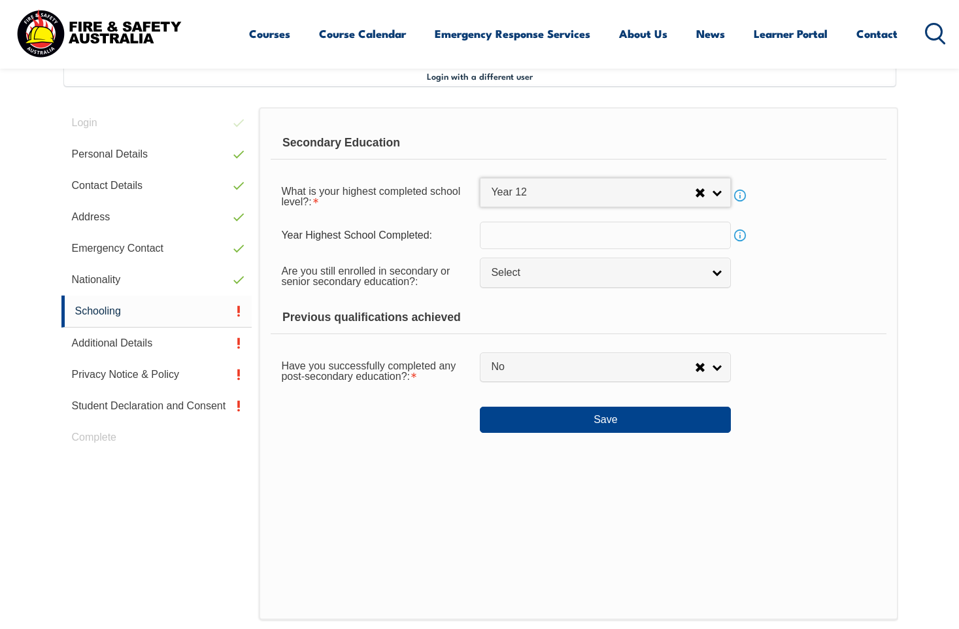
click at [579, 233] on input "text" at bounding box center [605, 234] width 251 height 27
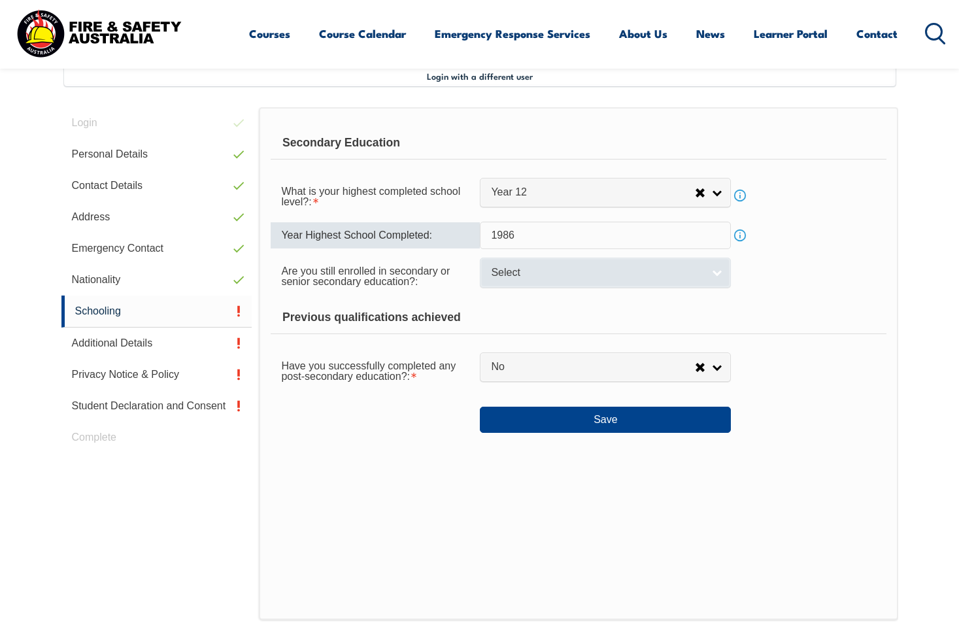
type input "1986"
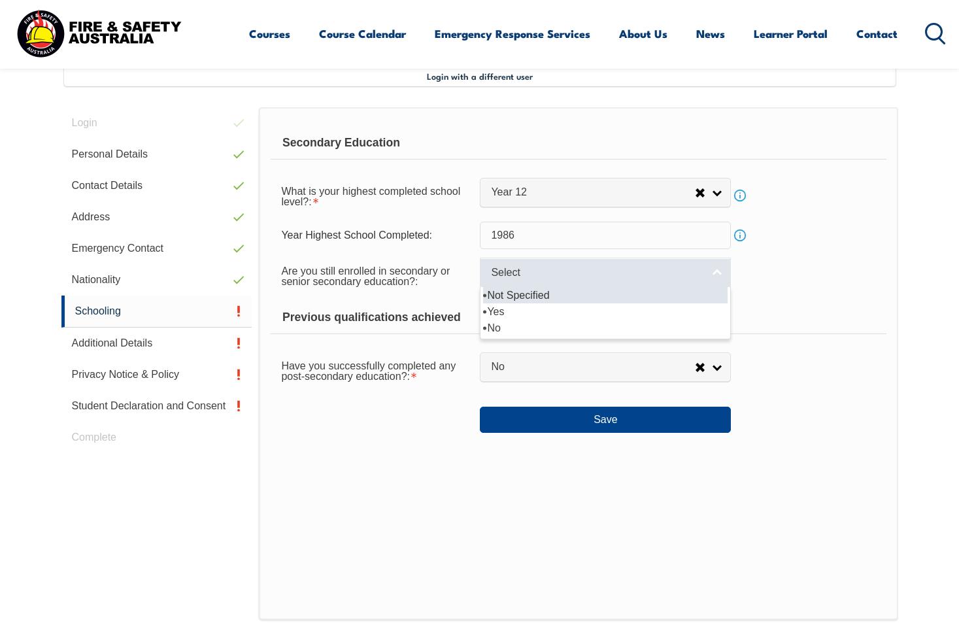
click at [707, 273] on link "Select" at bounding box center [605, 271] width 251 height 29
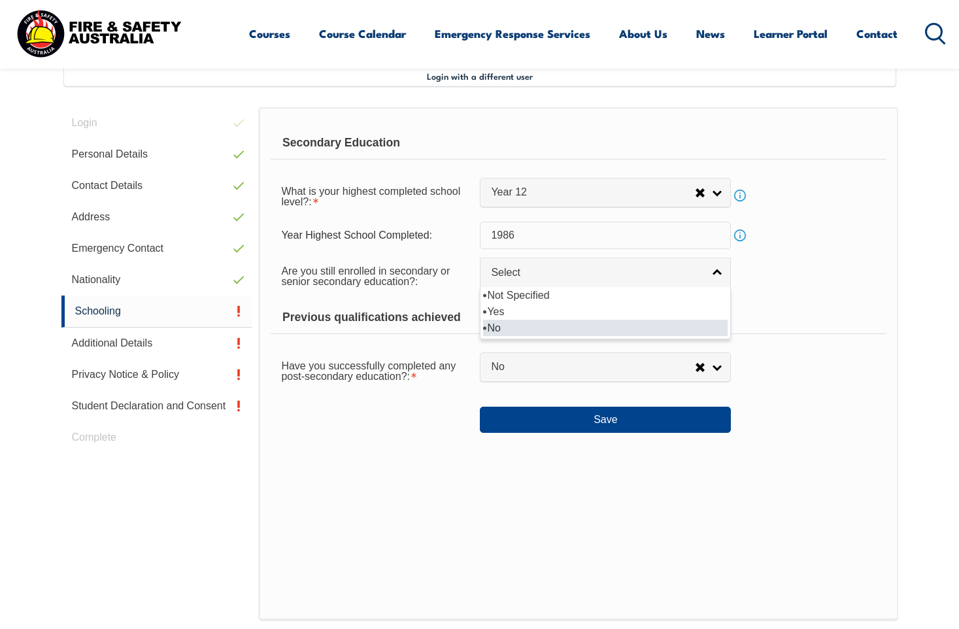
click at [517, 327] on li "No" at bounding box center [605, 328] width 244 height 16
select select "false"
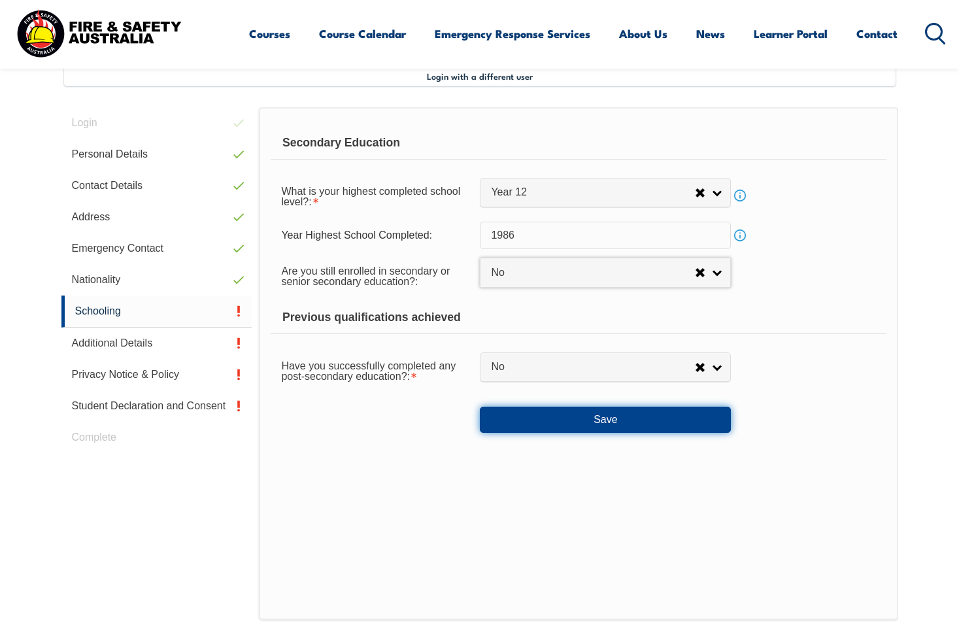
click at [599, 418] on button "Save" at bounding box center [605, 419] width 251 height 26
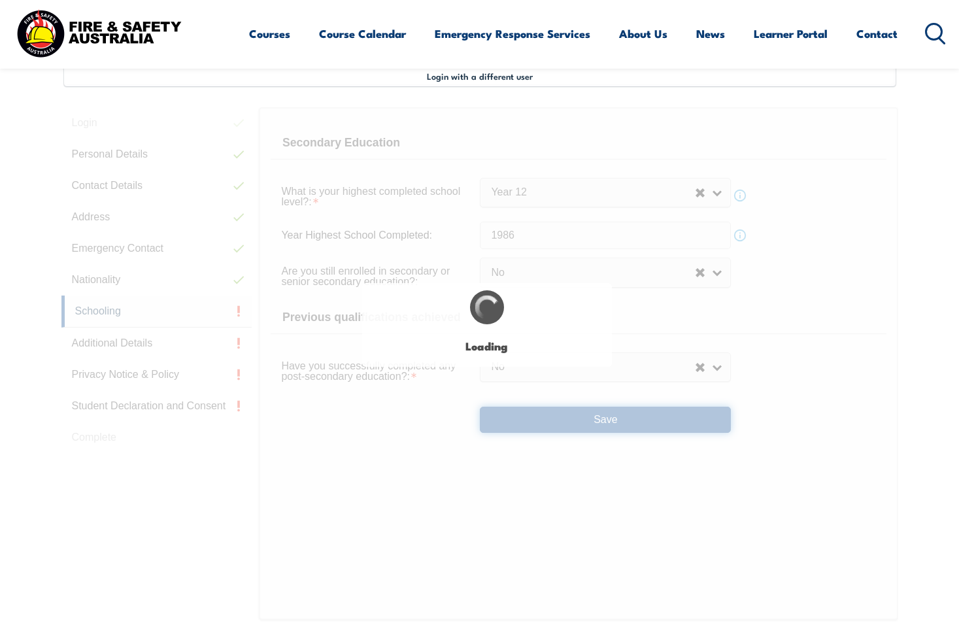
select select
select select "false"
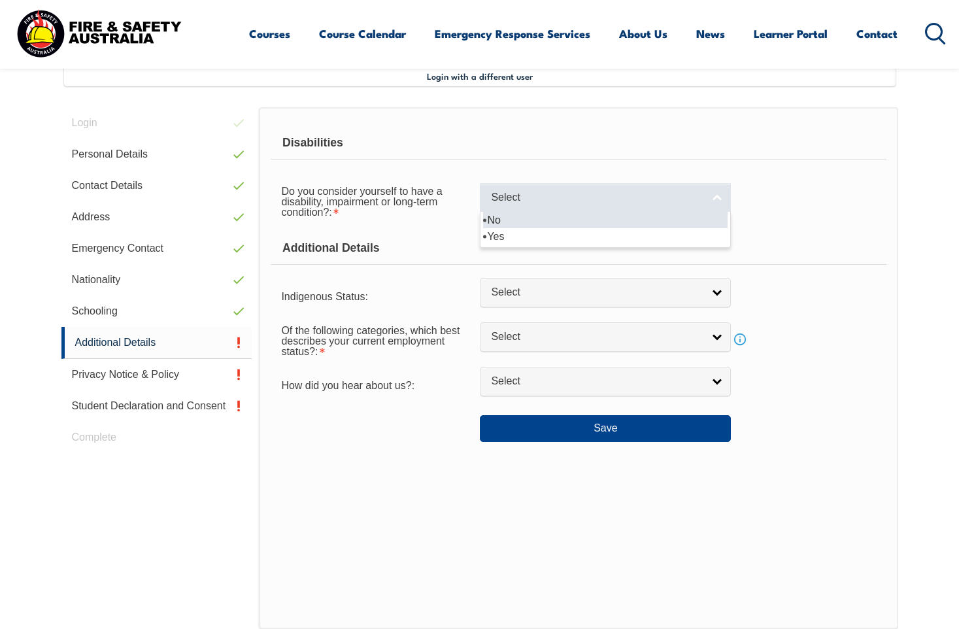
click at [715, 197] on link "Select" at bounding box center [605, 197] width 251 height 29
click at [559, 217] on li "No" at bounding box center [605, 220] width 244 height 16
select select "false"
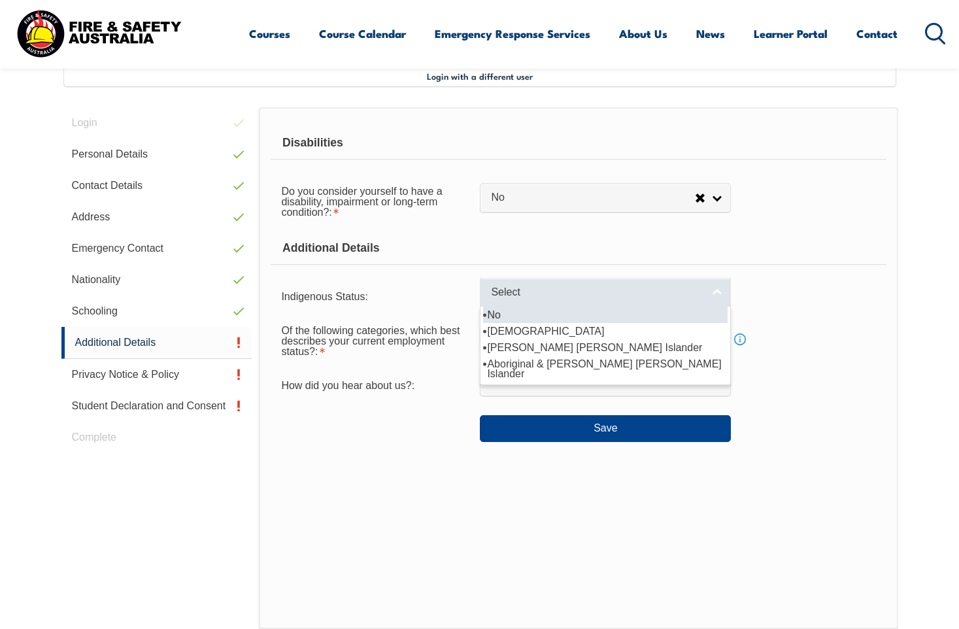
click at [719, 290] on link "Select" at bounding box center [605, 292] width 251 height 29
click at [604, 314] on li "No" at bounding box center [605, 314] width 244 height 16
select select "4"
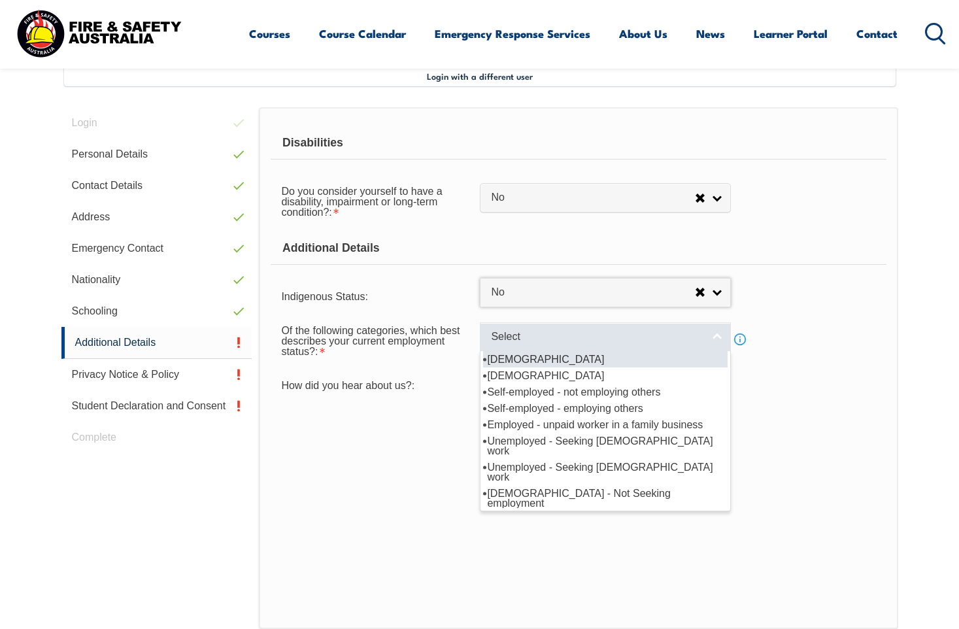
click at [717, 338] on link "Select" at bounding box center [605, 336] width 251 height 29
click at [637, 361] on li "[DEMOGRAPHIC_DATA]" at bounding box center [605, 359] width 244 height 16
select select "1"
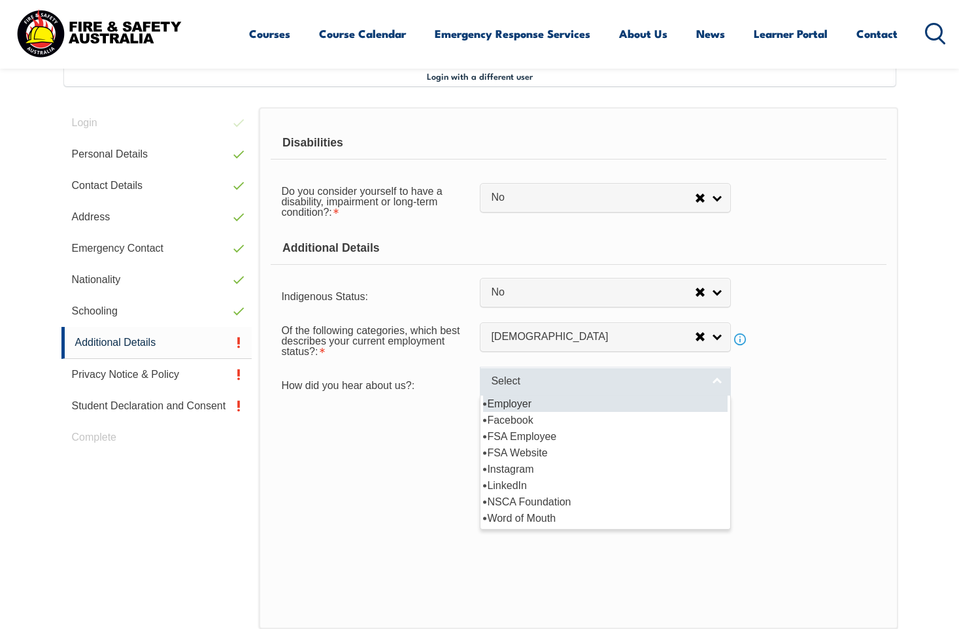
click at [712, 381] on link "Select" at bounding box center [605, 381] width 251 height 29
click at [682, 401] on li "Employer" at bounding box center [605, 403] width 244 height 16
select select "8019"
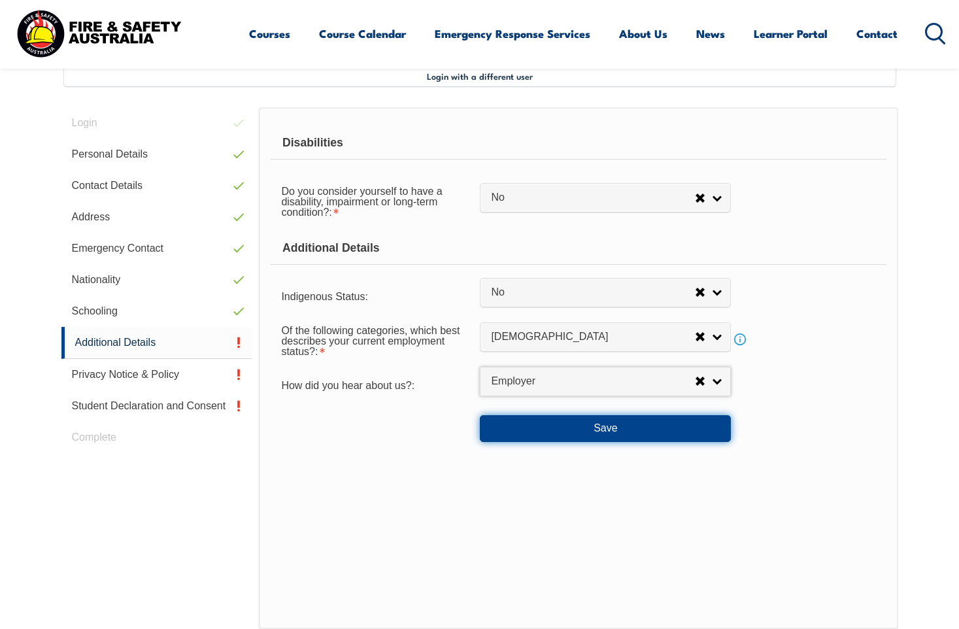
click at [598, 426] on button "Save" at bounding box center [605, 428] width 251 height 26
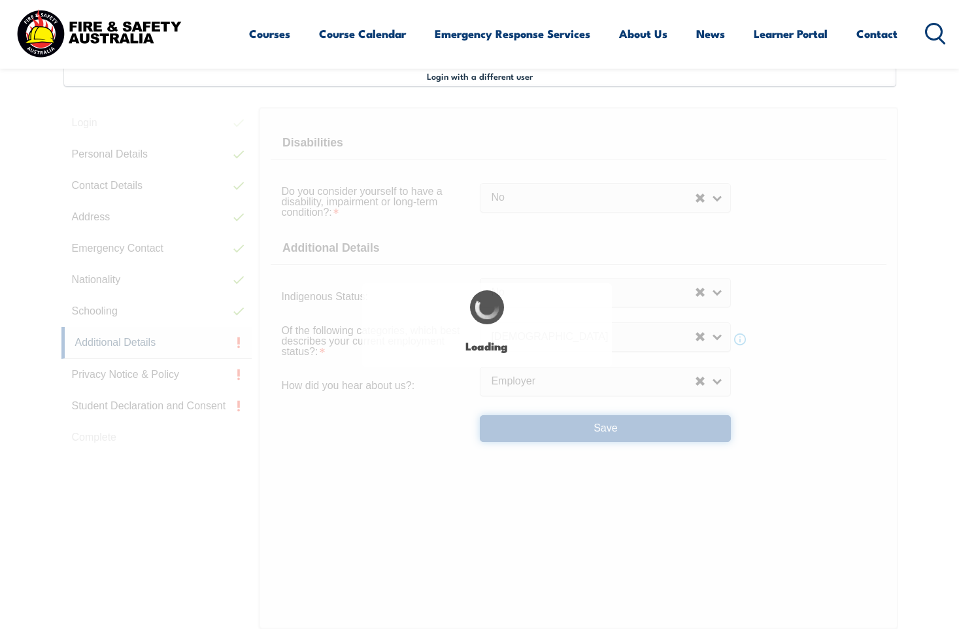
select select "false"
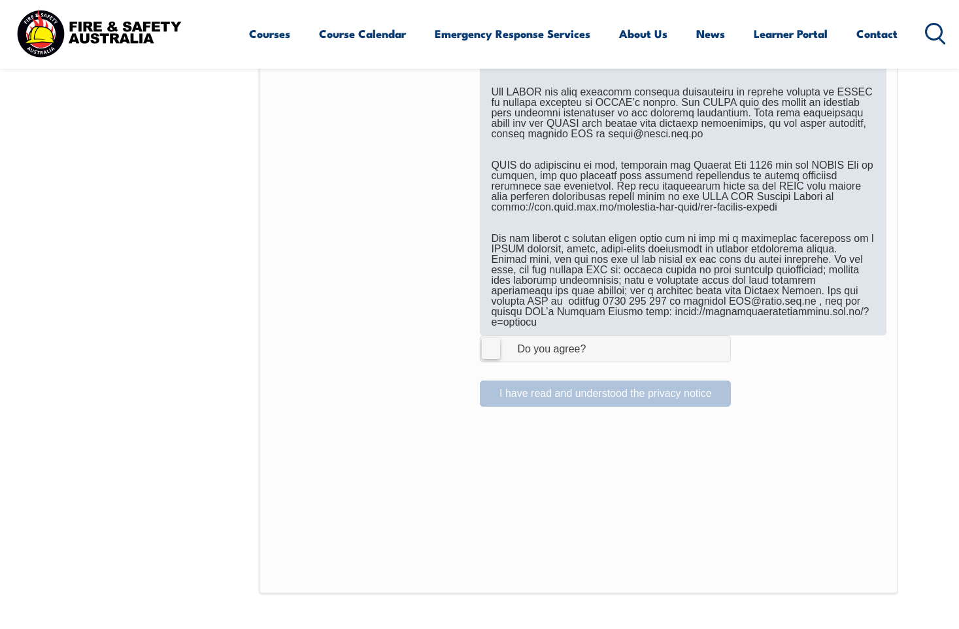
scroll to position [813, 0]
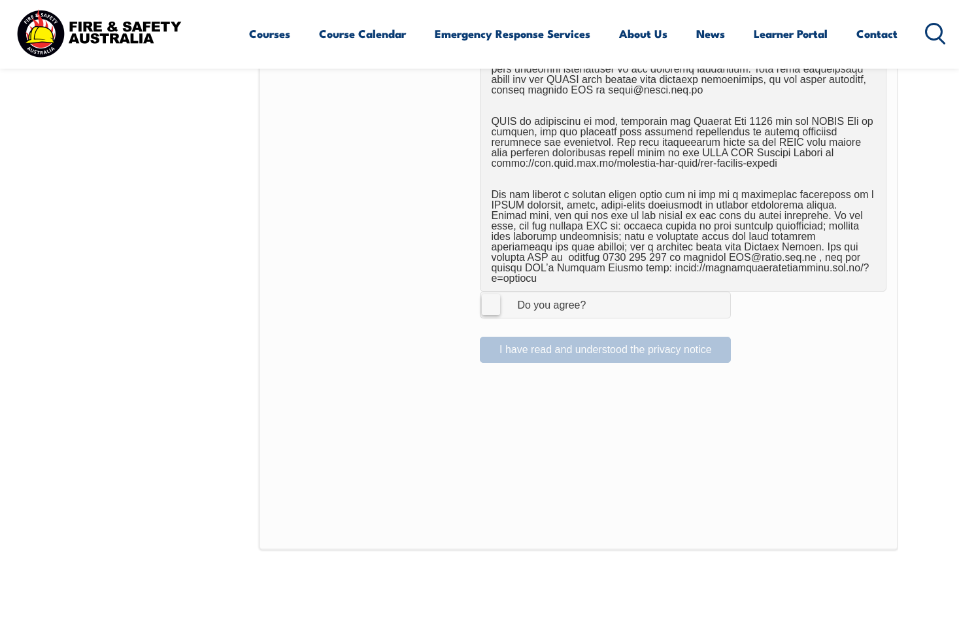
click at [494, 294] on label "I Agree Do you agree?" at bounding box center [605, 304] width 251 height 26
click at [596, 294] on input "I Agree Do you agree?" at bounding box center [607, 304] width 22 height 25
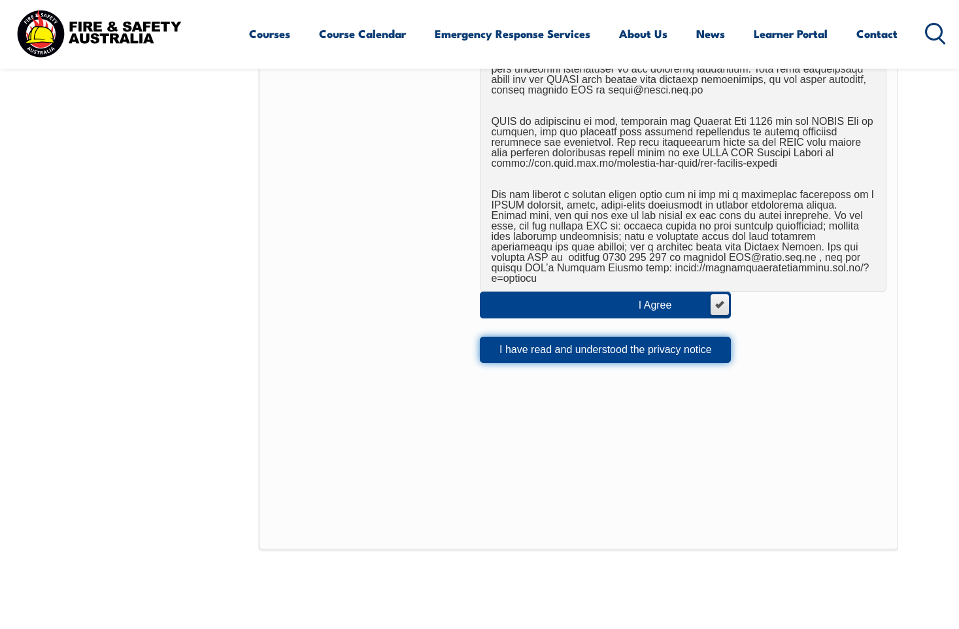
click at [572, 340] on button "I have read and understood the privacy notice" at bounding box center [605, 349] width 251 height 26
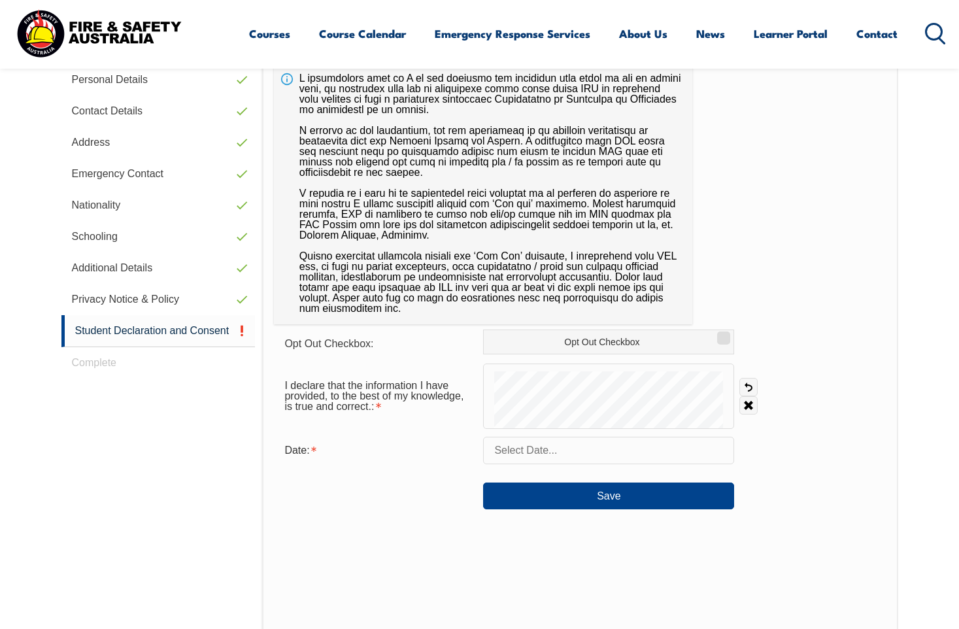
scroll to position [356, 0]
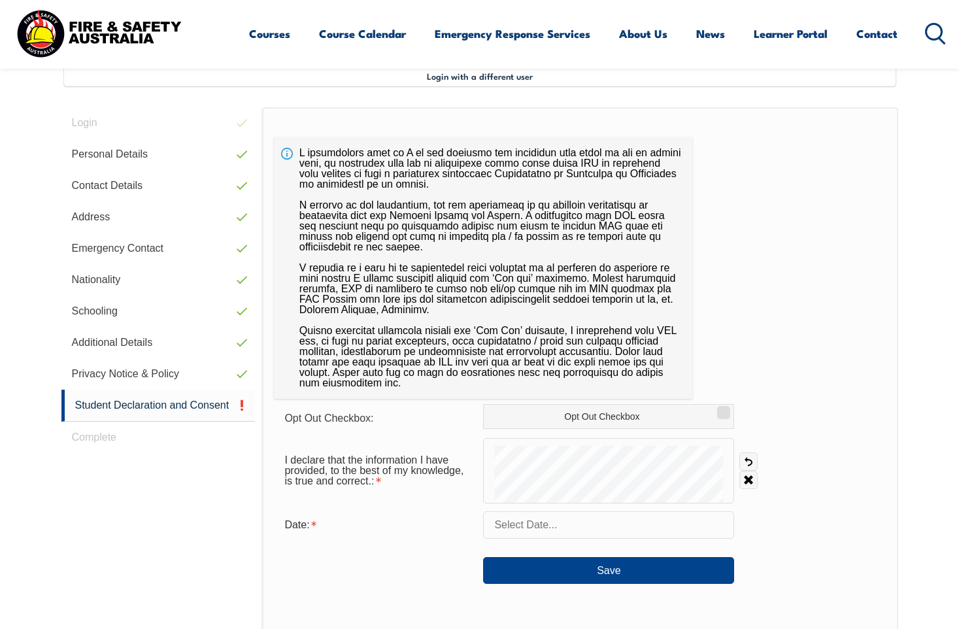
click at [523, 523] on input "text" at bounding box center [608, 524] width 251 height 27
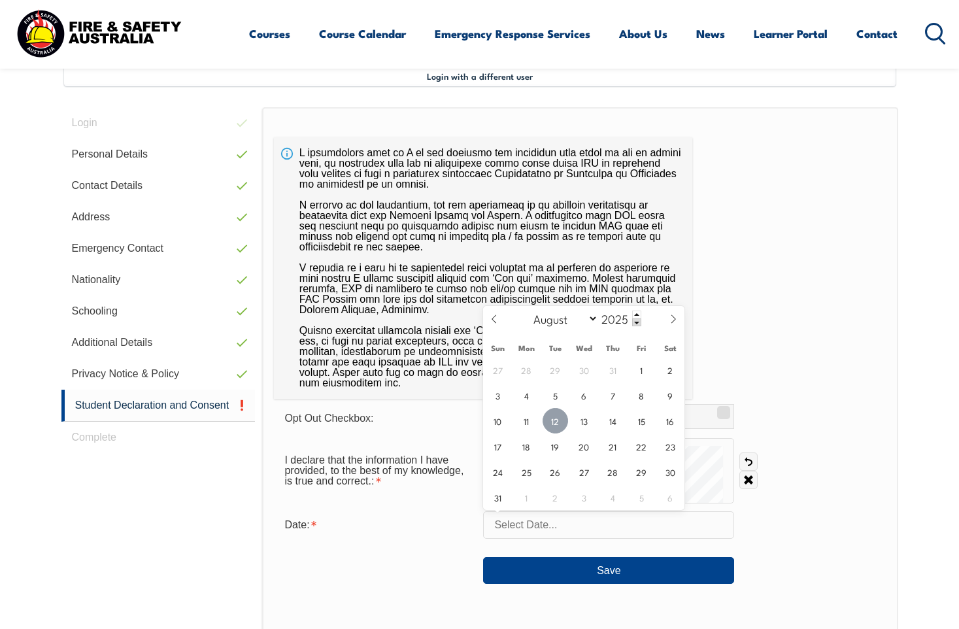
click at [553, 420] on span "12" at bounding box center [554, 420] width 25 height 25
type input "[DATE]"
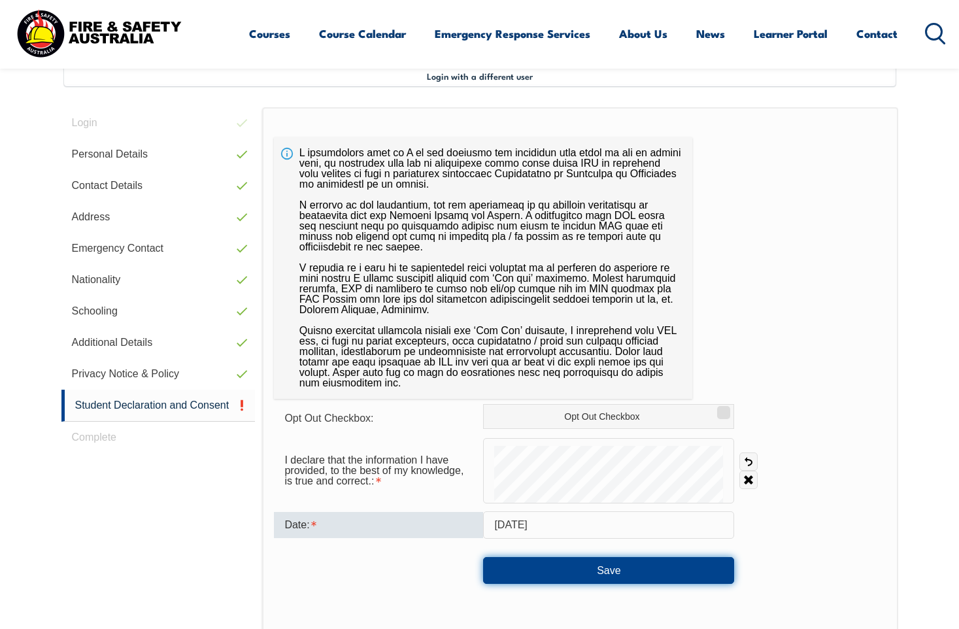
click at [599, 573] on button "Save" at bounding box center [608, 570] width 251 height 26
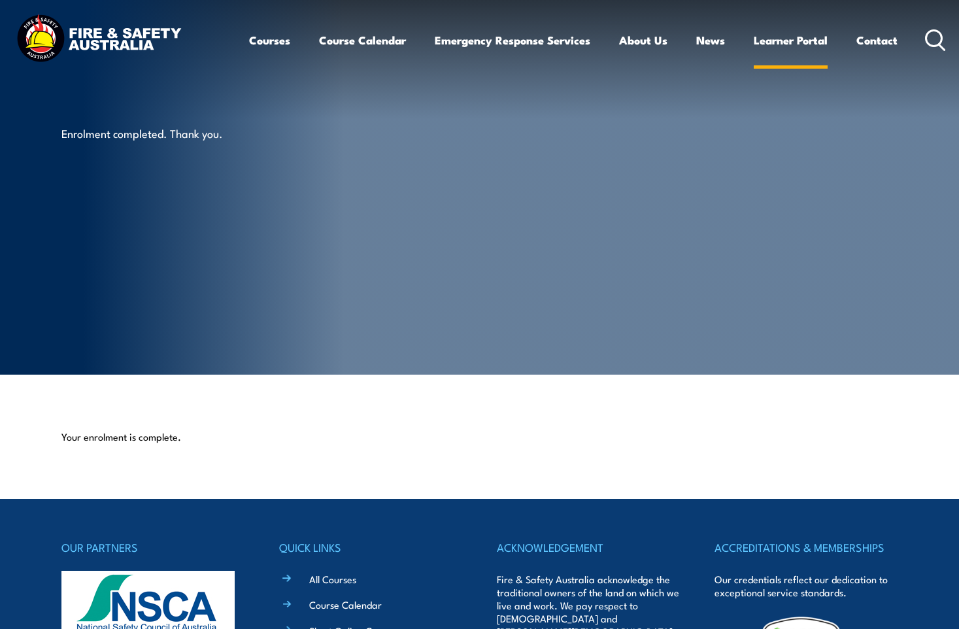
click at [776, 41] on link "Learner Portal" at bounding box center [790, 40] width 74 height 35
